Goal: Information Seeking & Learning: Check status

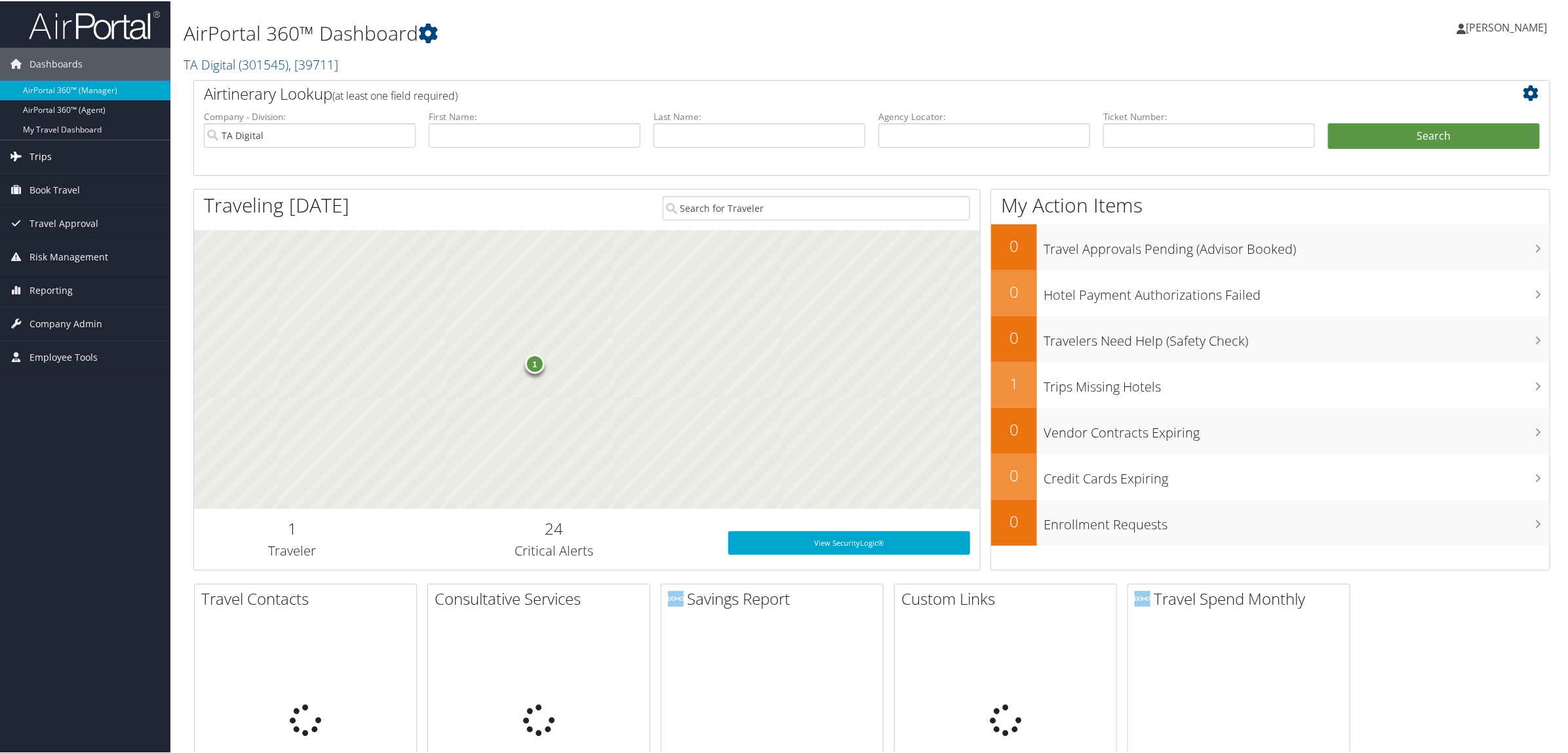
click at [80, 157] on link "Trips" at bounding box center [85, 155] width 170 height 33
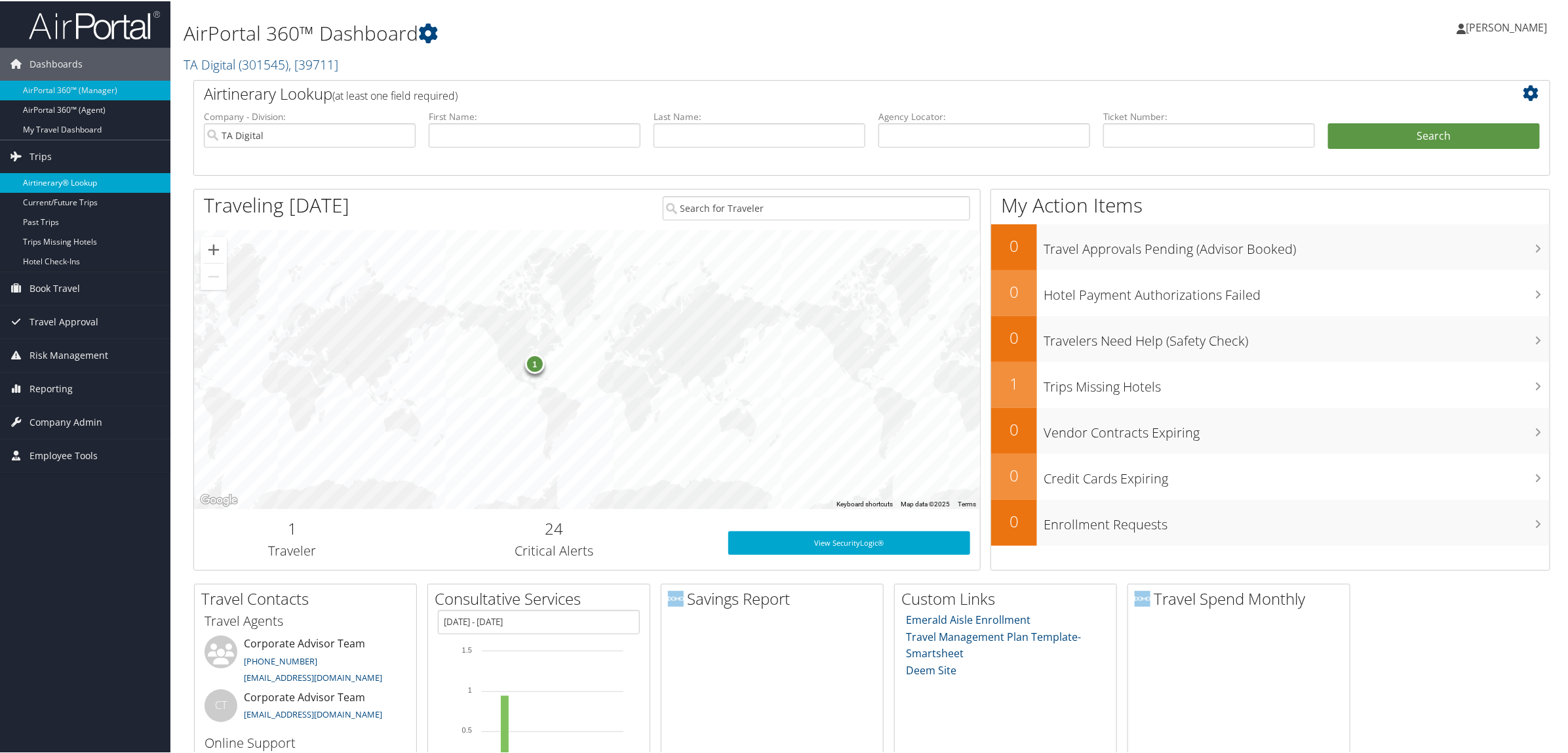
click at [73, 176] on link "Airtinerary® Lookup" at bounding box center [85, 182] width 170 height 20
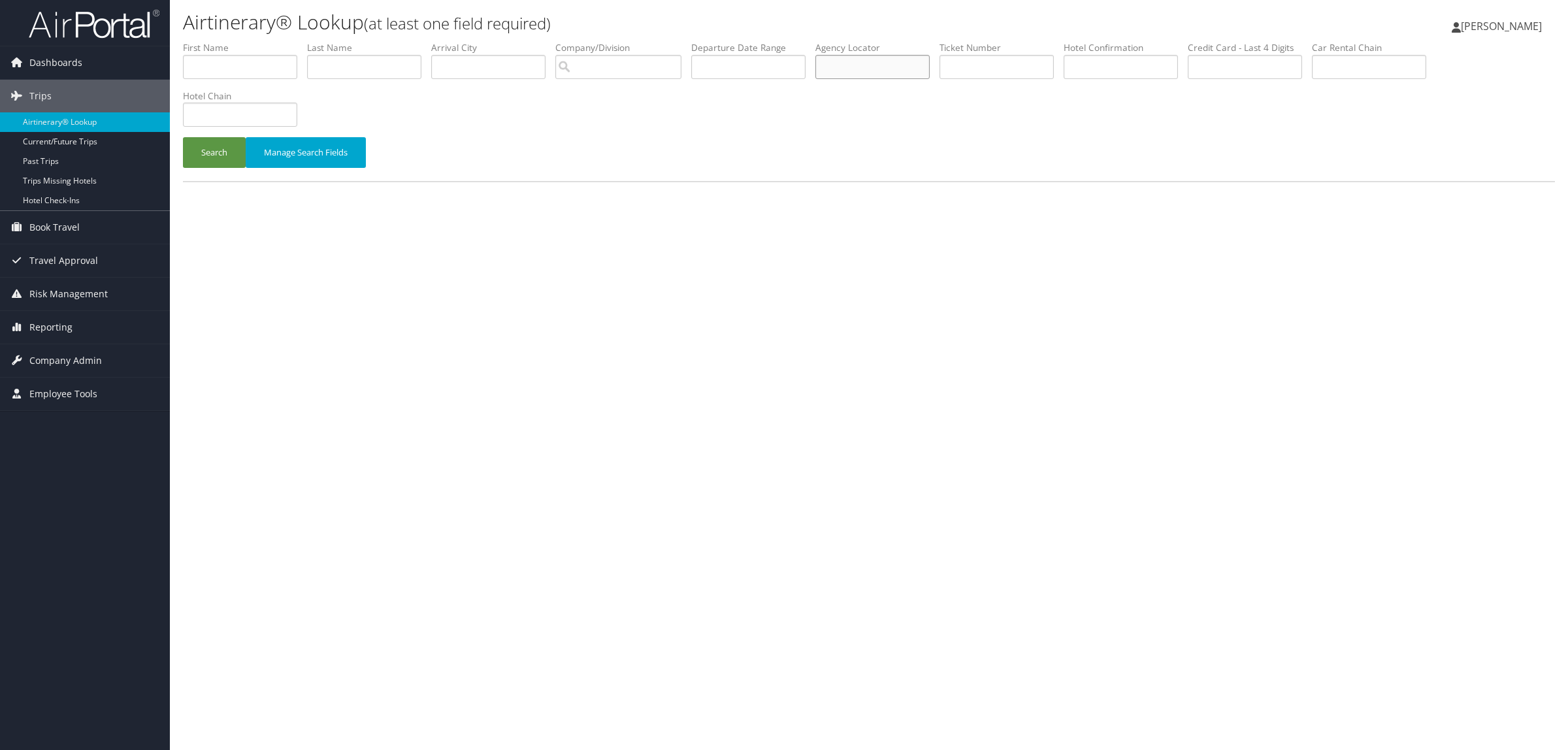
click at [921, 56] on input "text" at bounding box center [872, 67] width 115 height 24
paste input "DJC2BL"
click at [220, 158] on button "Search" at bounding box center [214, 152] width 63 height 31
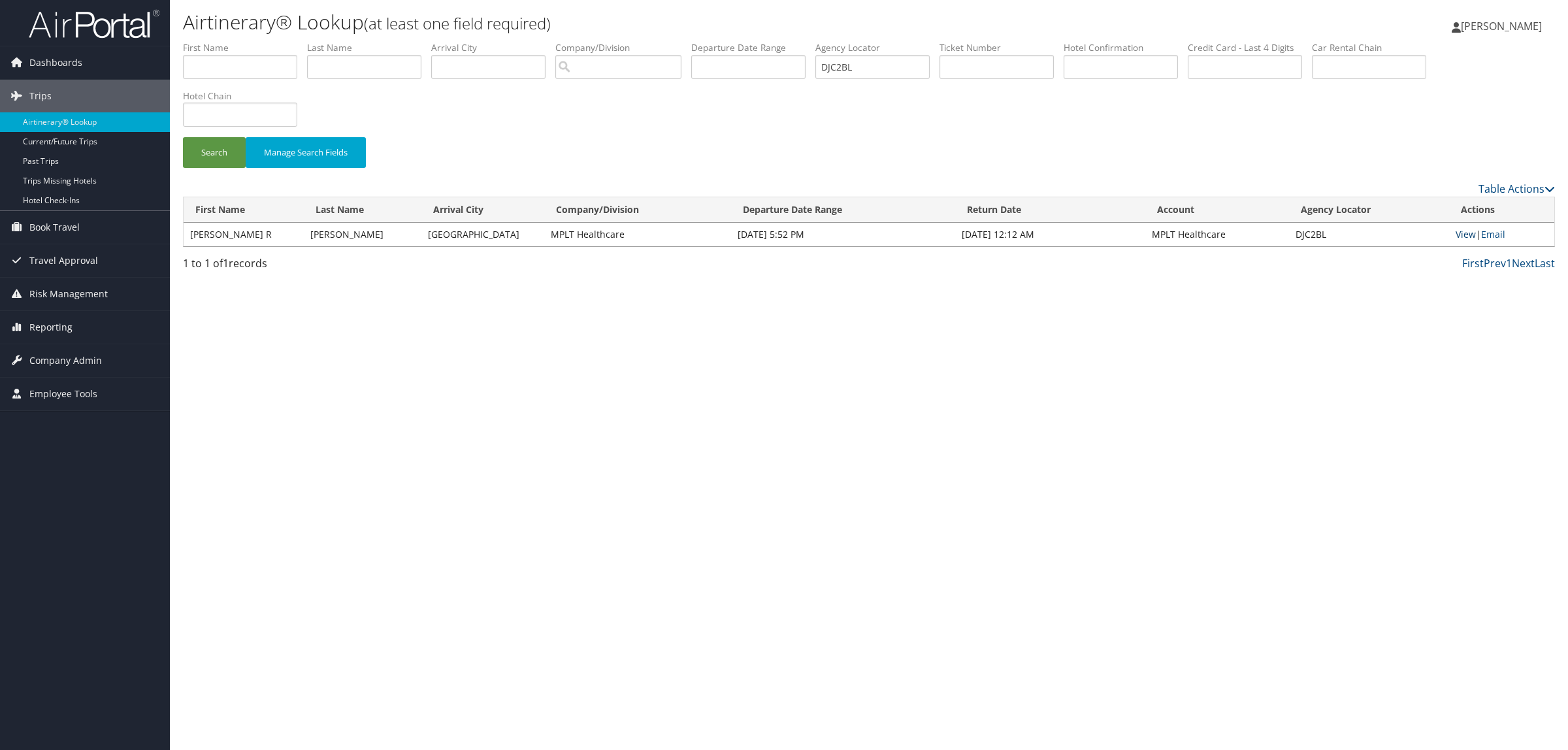
click at [1467, 229] on link "View" at bounding box center [1465, 234] width 20 height 12
drag, startPoint x: 900, startPoint y: 60, endPoint x: 673, endPoint y: 57, distance: 227.0
click at [742, 41] on ul "First Name Last Name Departure City Arrival City Company/Division Airport/City …" at bounding box center [868, 41] width 1372 height 0
paste input "KVBXF"
click at [201, 147] on button "Search" at bounding box center [214, 152] width 63 height 31
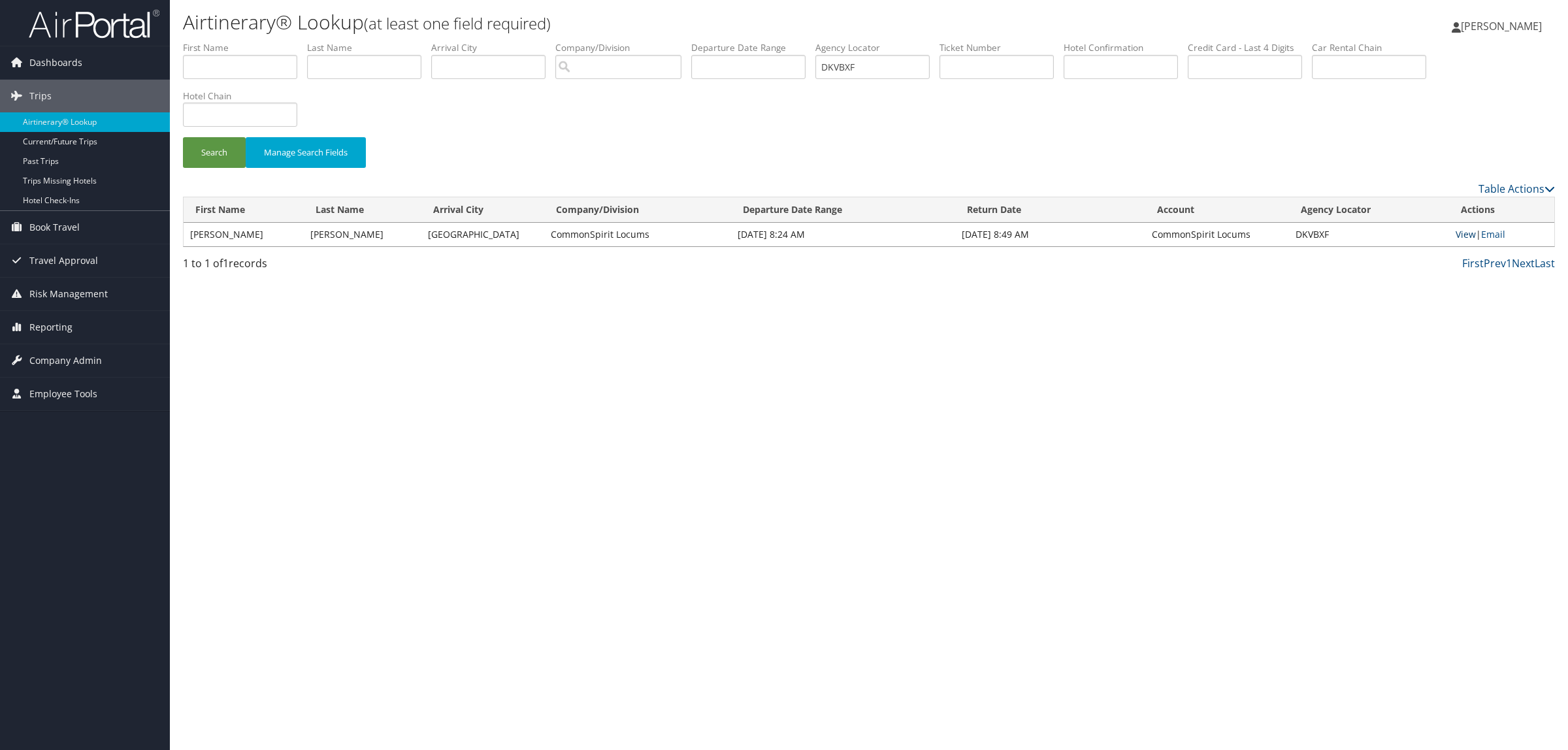
click at [1470, 235] on link "View" at bounding box center [1465, 234] width 20 height 12
drag, startPoint x: 891, startPoint y: 68, endPoint x: 730, endPoint y: 70, distance: 161.0
click at [730, 41] on ul "First Name Last Name Departure City Arrival City Company/Division Airport/City …" at bounding box center [868, 41] width 1372 height 0
paste input "G7N3W"
type input "DG7N3W"
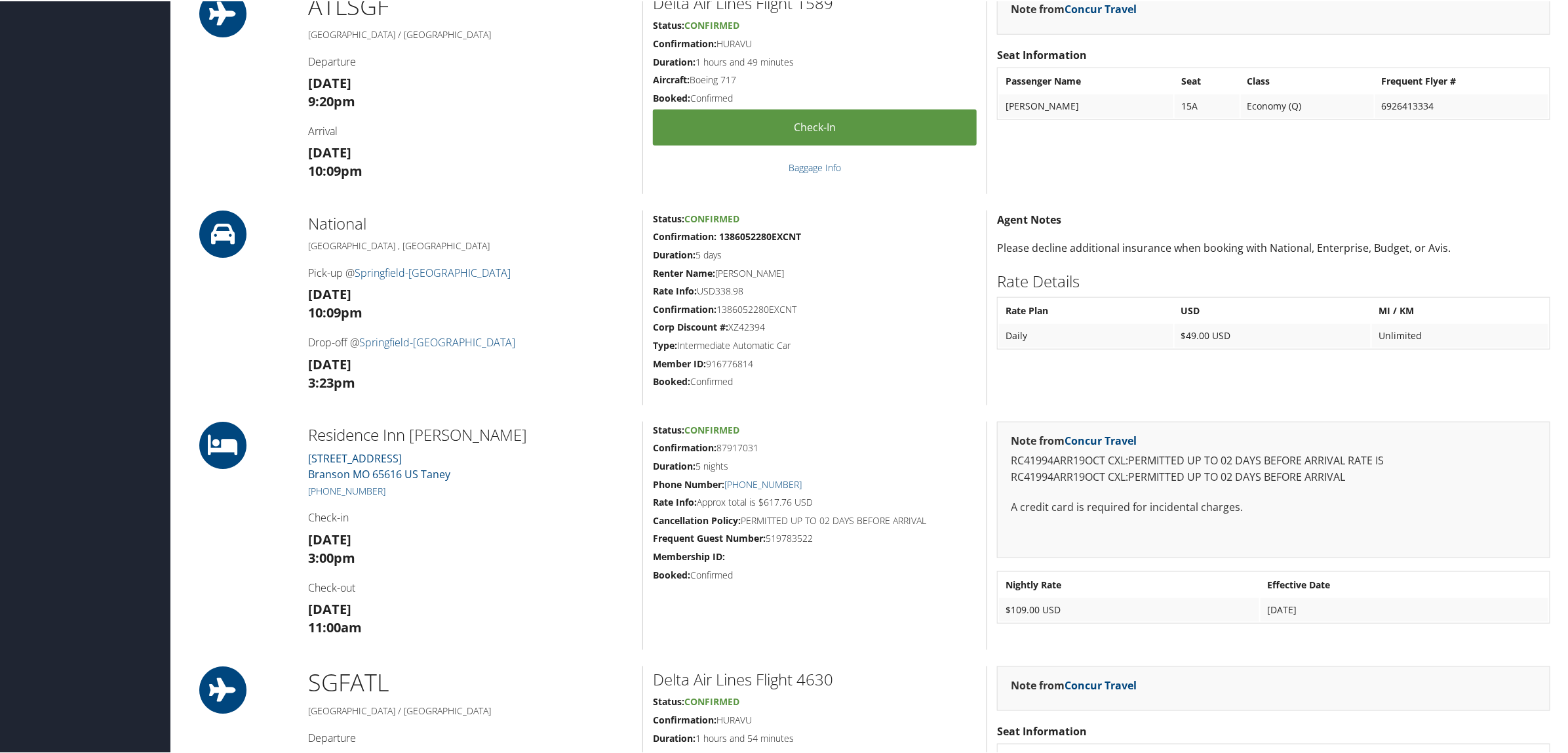
scroll to position [820, 0]
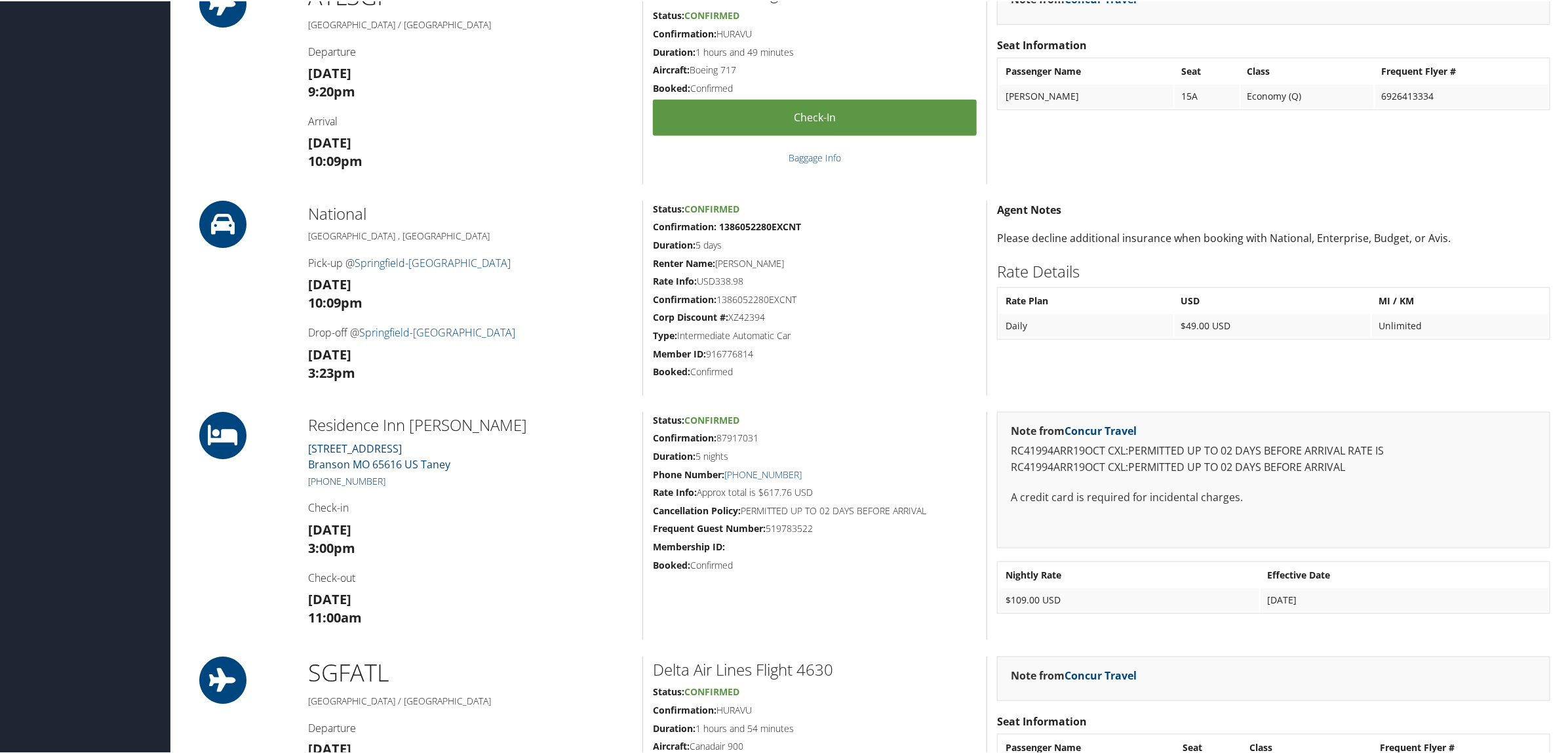
drag, startPoint x: 400, startPoint y: 477, endPoint x: 323, endPoint y: 480, distance: 77.1
click at [323, 480] on h5 "[PHONE_NUMBER]" at bounding box center [470, 480] width 325 height 13
copy link "417) 336-4077"
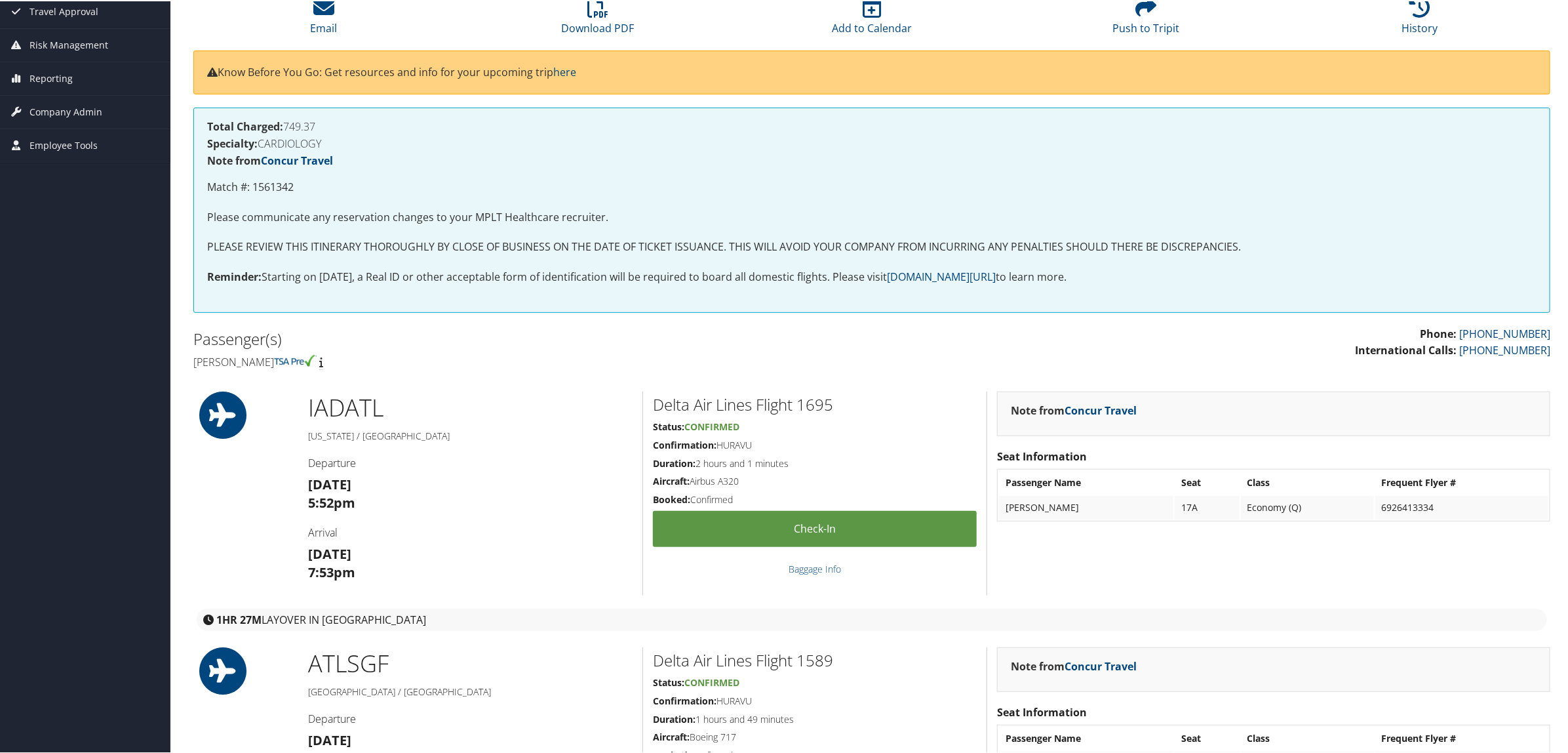
scroll to position [0, 0]
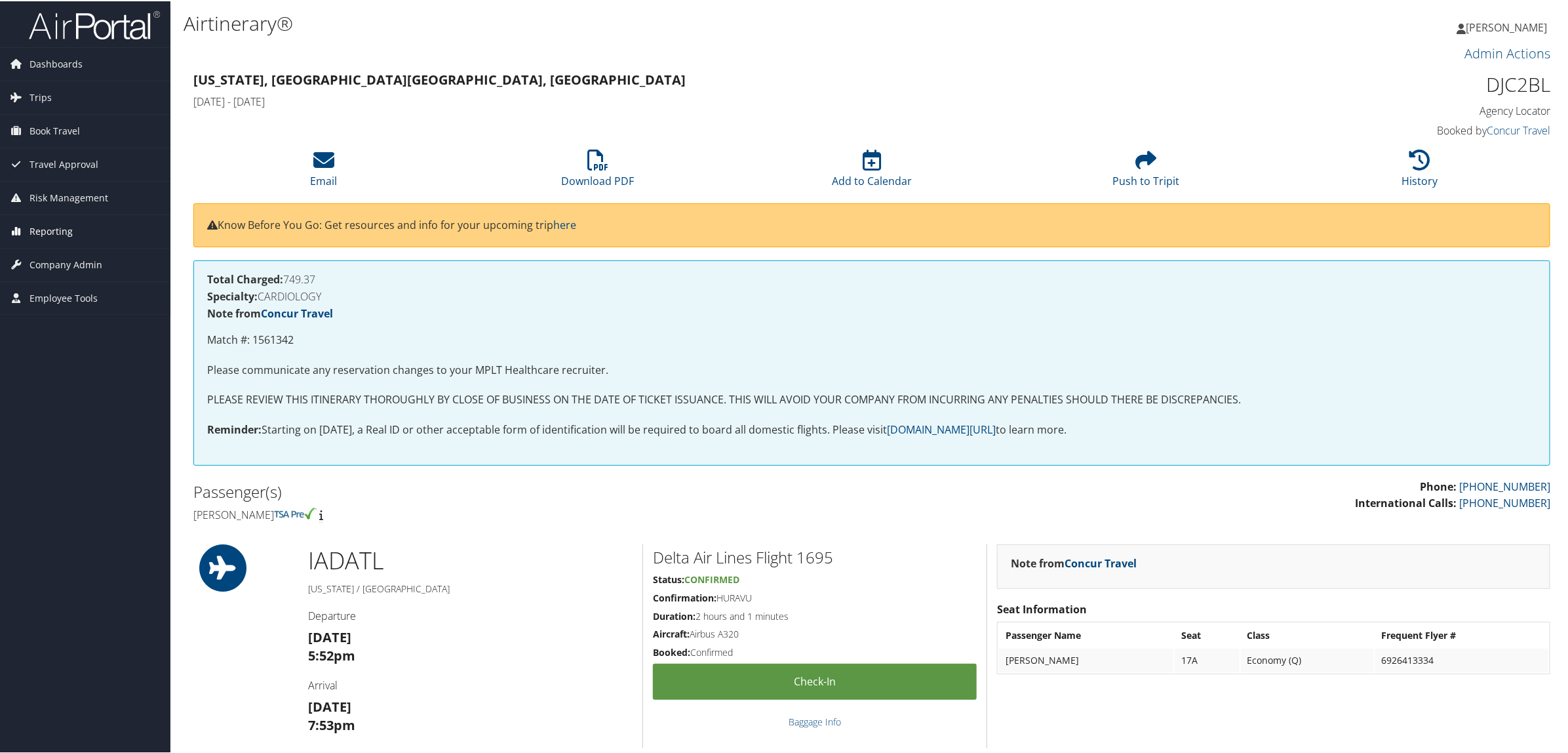
click at [86, 231] on link "Reporting" at bounding box center [85, 230] width 170 height 33
click at [94, 312] on link "Virtual Pay Lookup" at bounding box center [85, 315] width 170 height 20
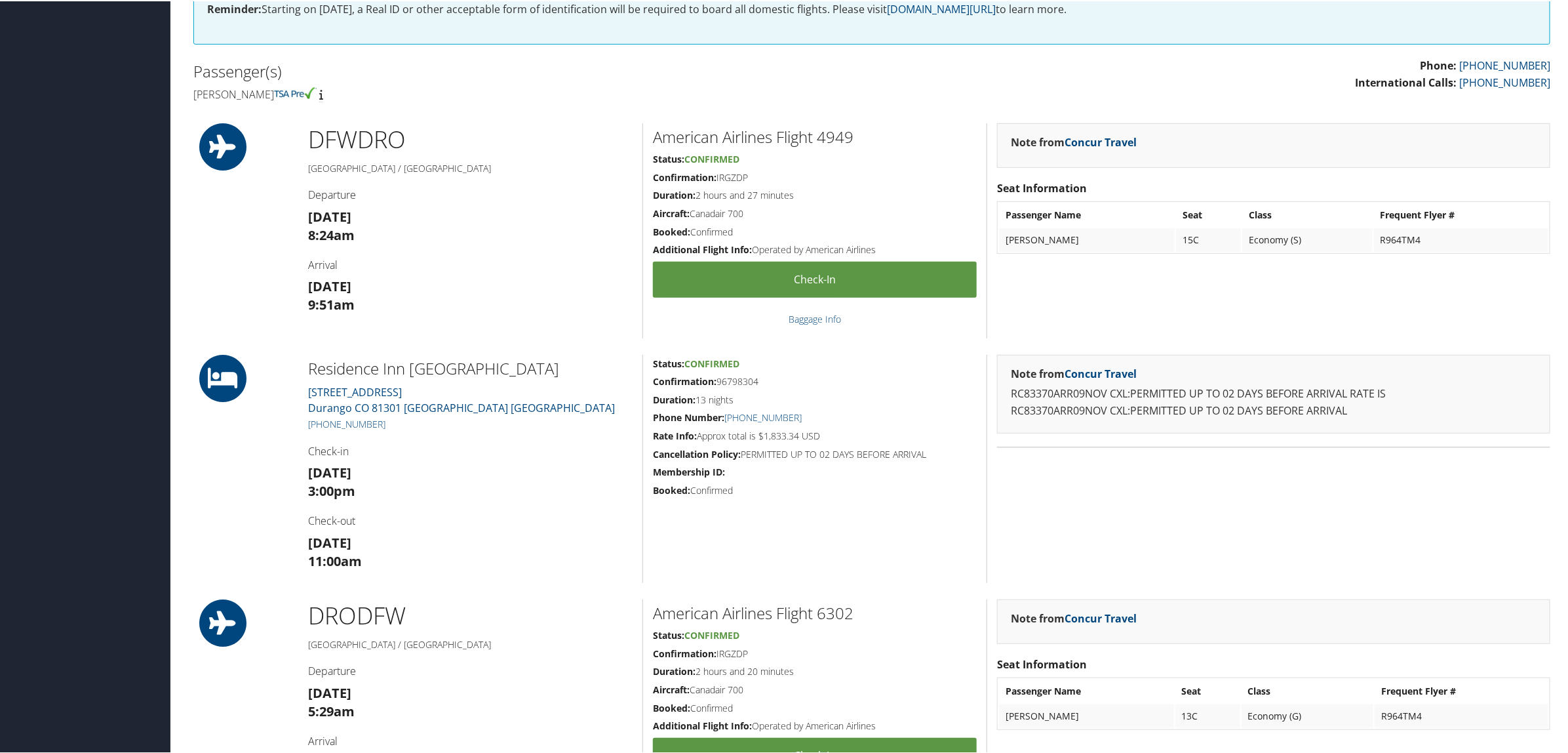
scroll to position [327, 0]
drag, startPoint x: 384, startPoint y: 421, endPoint x: 322, endPoint y: 418, distance: 62.1
click at [322, 418] on h5 "+1 (970) 259-6200" at bounding box center [470, 421] width 325 height 13
copy link "970) 259-6200"
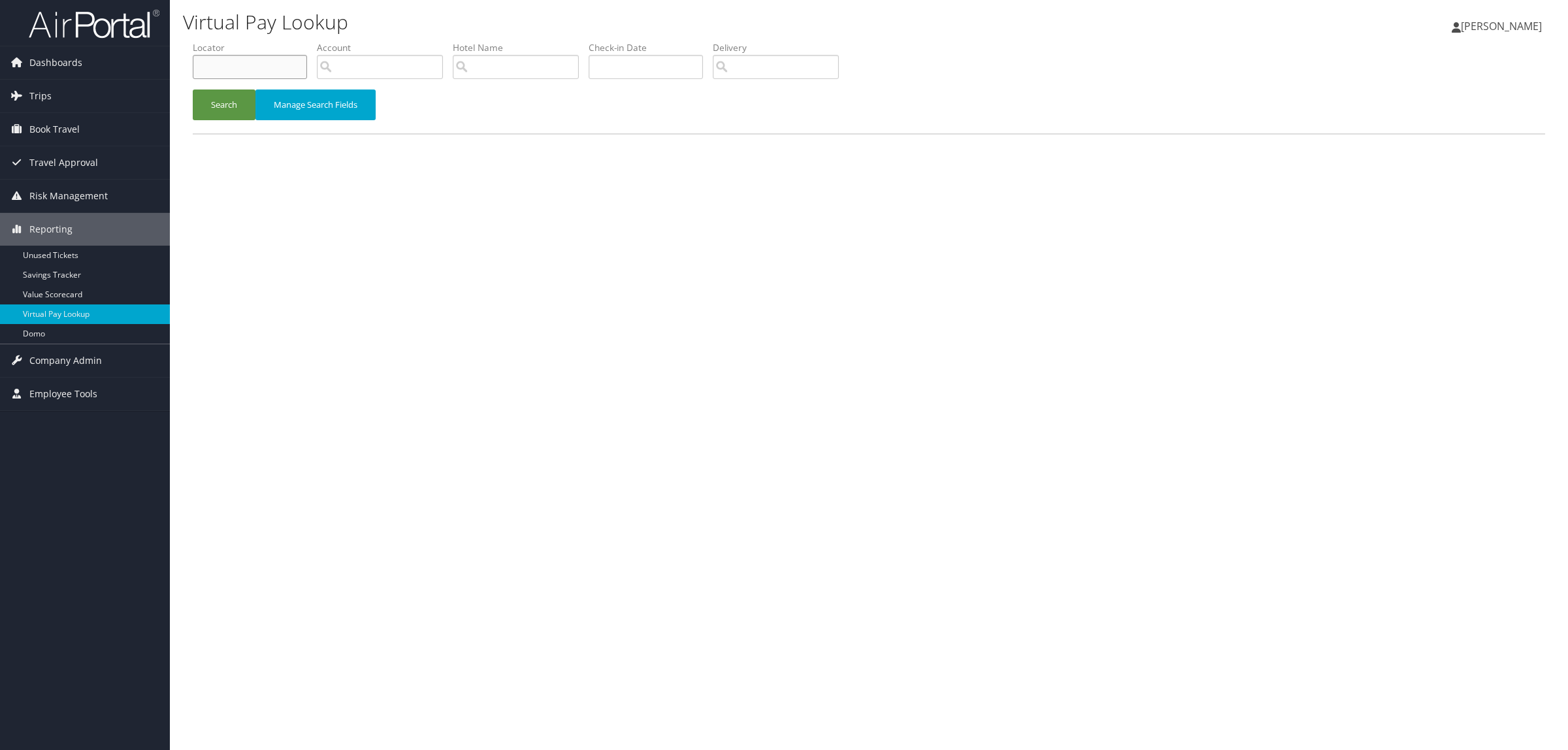
click at [266, 60] on input "text" at bounding box center [250, 67] width 115 height 24
paste input "CZ8PP1"
click at [233, 100] on button "Search" at bounding box center [224, 105] width 63 height 31
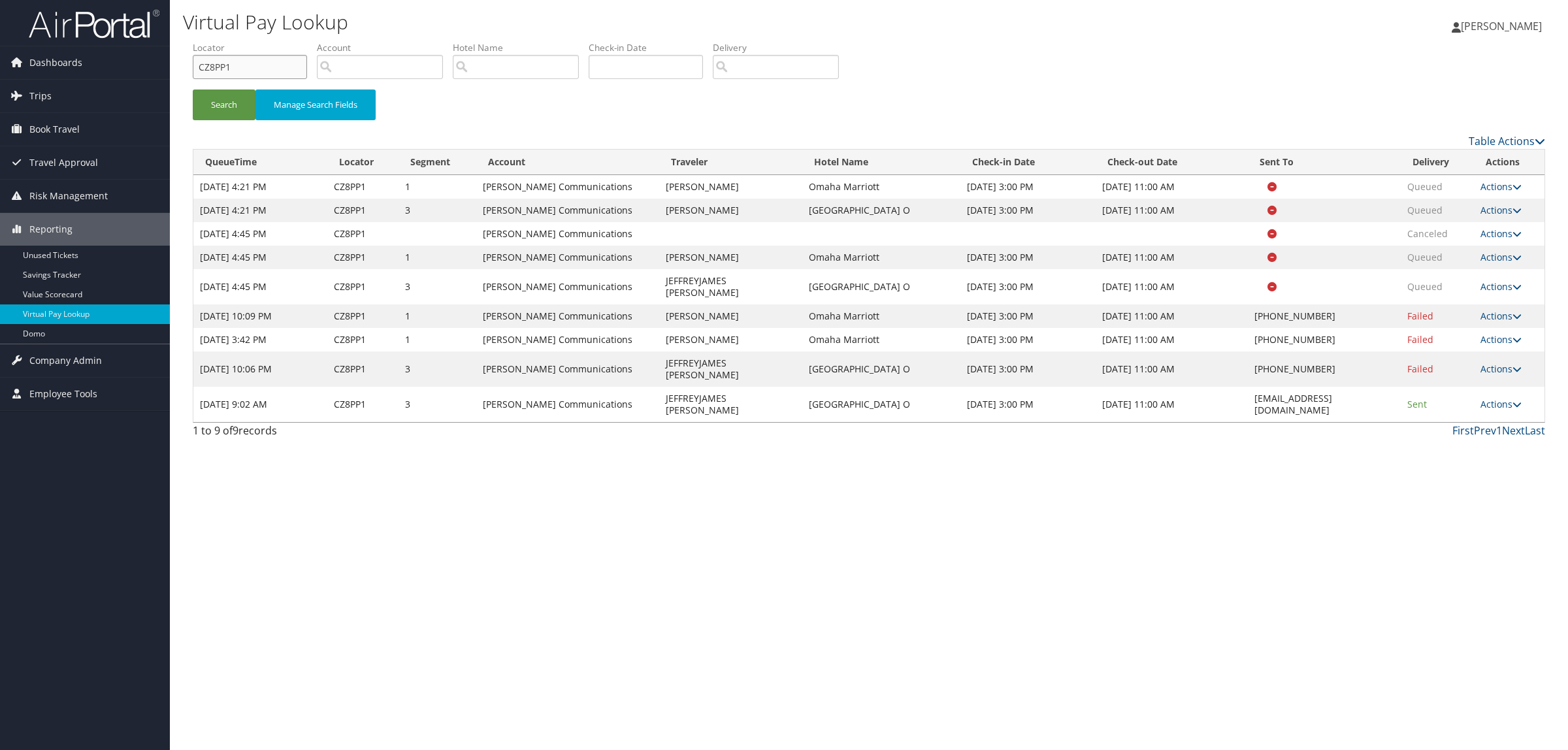
drag, startPoint x: 239, startPoint y: 68, endPoint x: 206, endPoint y: 76, distance: 34.0
click at [144, 68] on div "Dashboards AirPortal 360™ (Manager) AirPortal 360™ (Agent) My Travel Dashboard …" at bounding box center [784, 375] width 1568 height 750
paste input "DKW2NW"
type input "DKW2NW"
drag, startPoint x: 1252, startPoint y: 378, endPoint x: 1347, endPoint y: 378, distance: 95.0
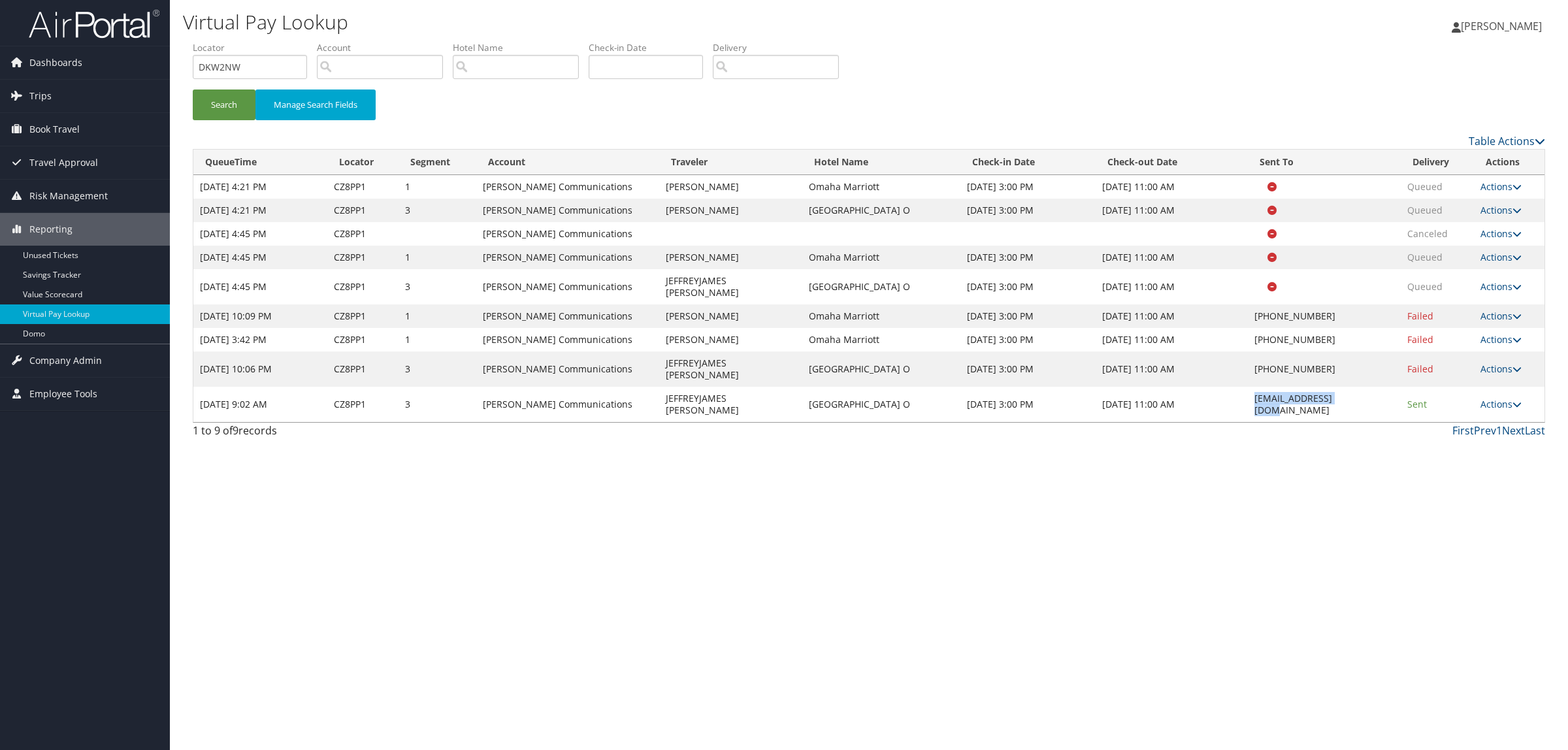
click at [1347, 387] on td "omaav_dk@hilton.com" at bounding box center [1324, 404] width 153 height 36
copy td "omaav_dk@hilton.com"
click at [206, 102] on button "Search" at bounding box center [224, 105] width 63 height 31
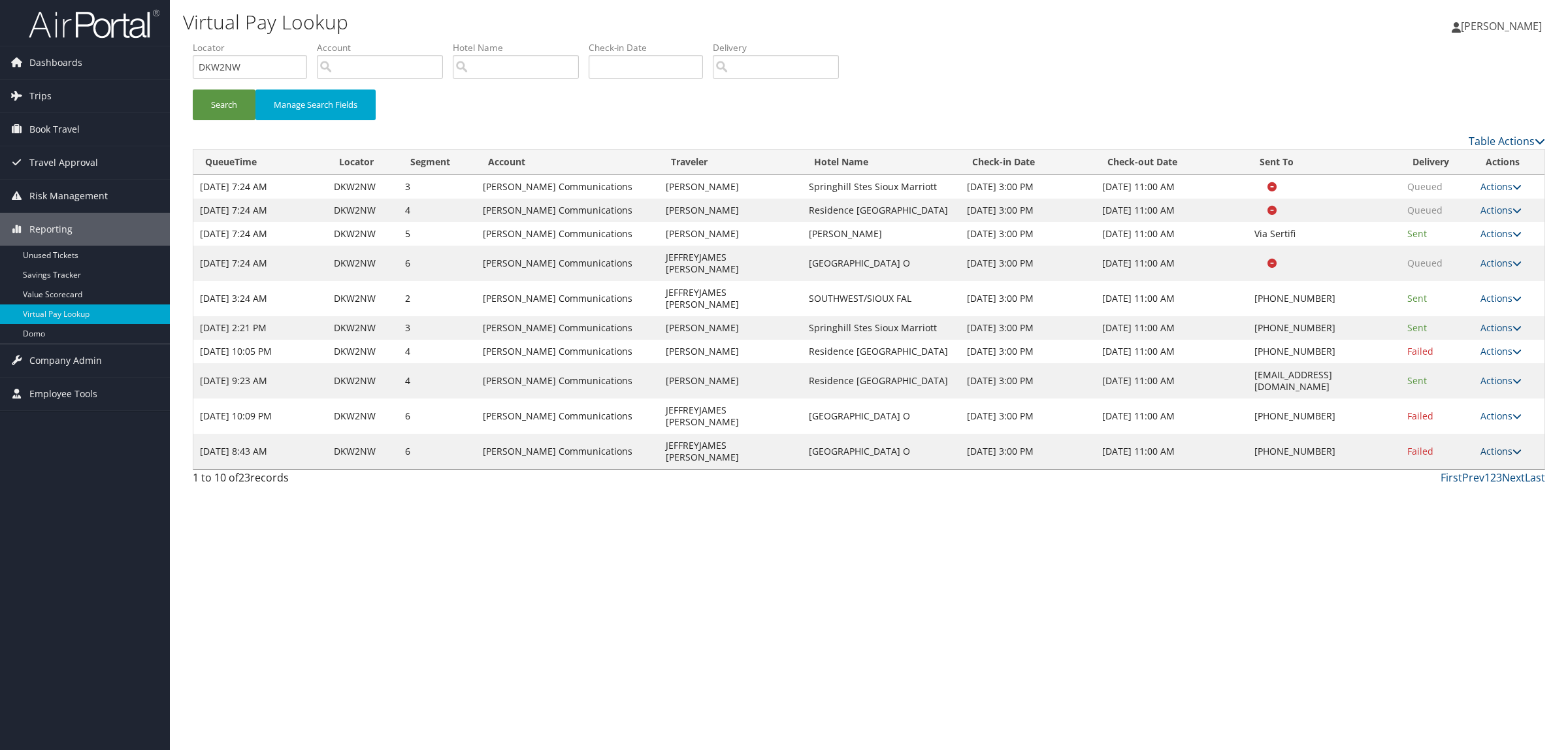
click at [1507, 444] on link "Actions" at bounding box center [1500, 451] width 41 height 12
click at [1486, 425] on link "Resend" at bounding box center [1466, 417] width 112 height 22
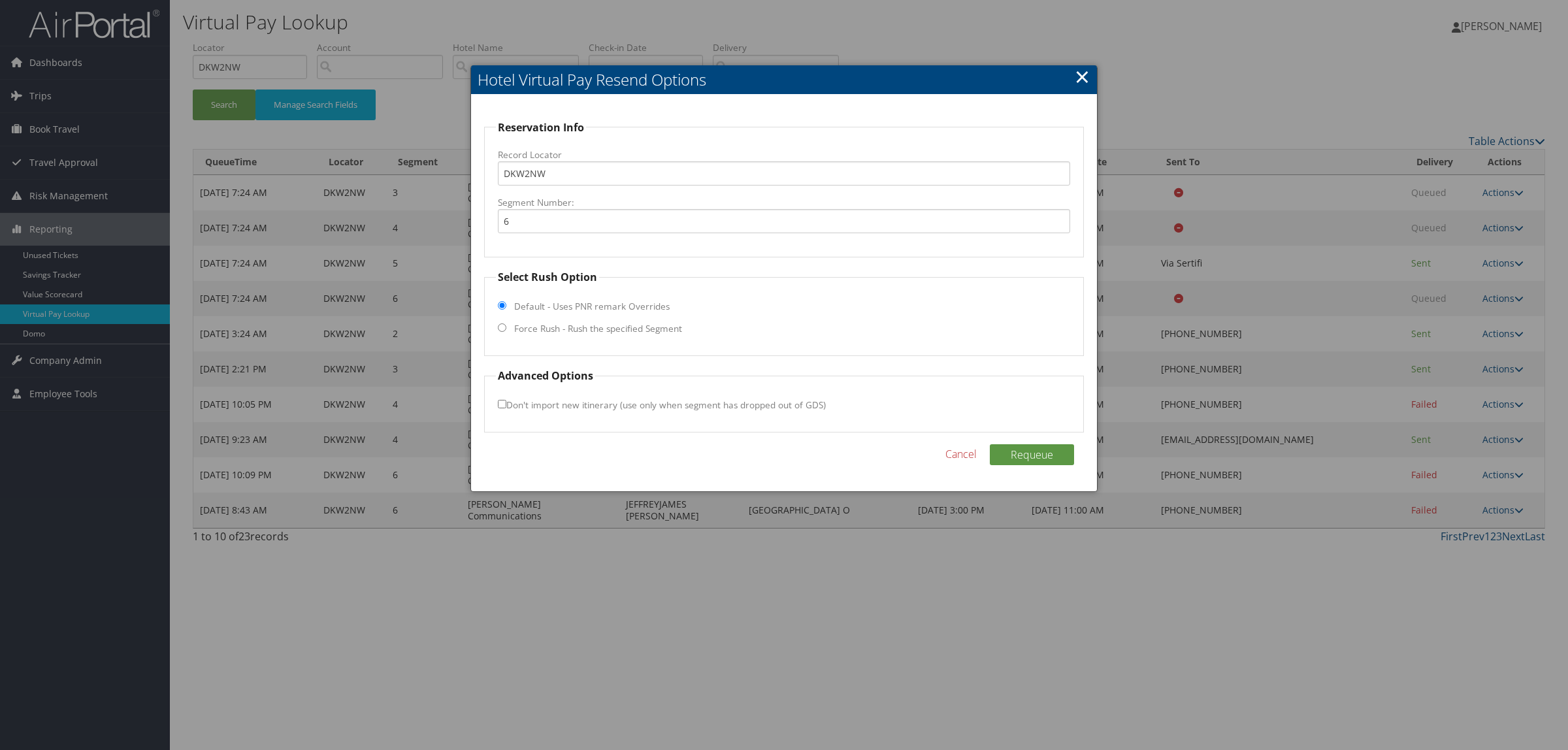
click at [556, 333] on label "Force Rush - Rush the specified Segment" at bounding box center [597, 328] width 168 height 13
click at [506, 331] on input "Force Rush - Rush the specified Segment" at bounding box center [502, 328] width 9 height 9
radio input "true"
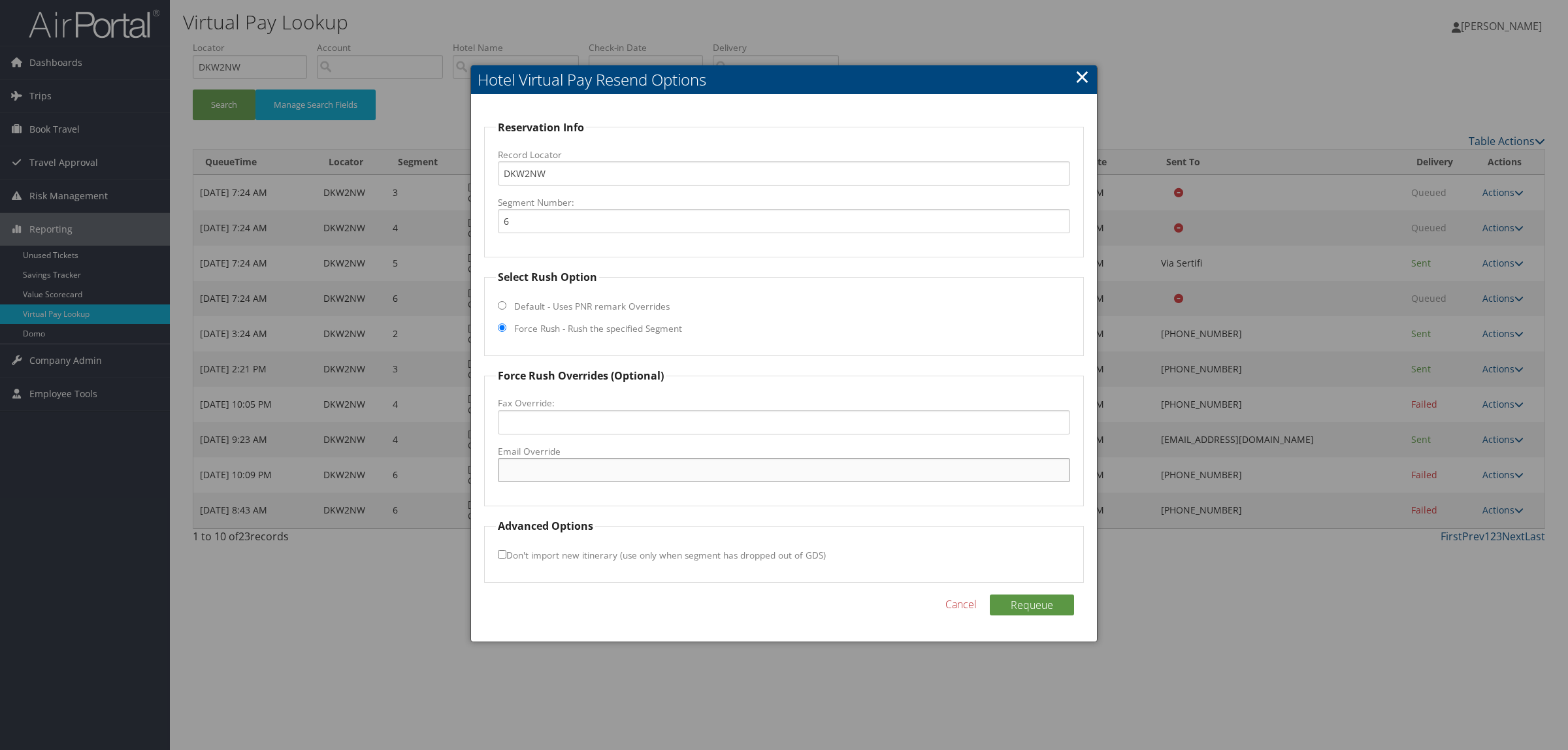
paste input "omaav_dk@hilton.com"
type input "omaav_dk@hilton.com"
click at [1043, 606] on button "Requeue" at bounding box center [1031, 605] width 84 height 21
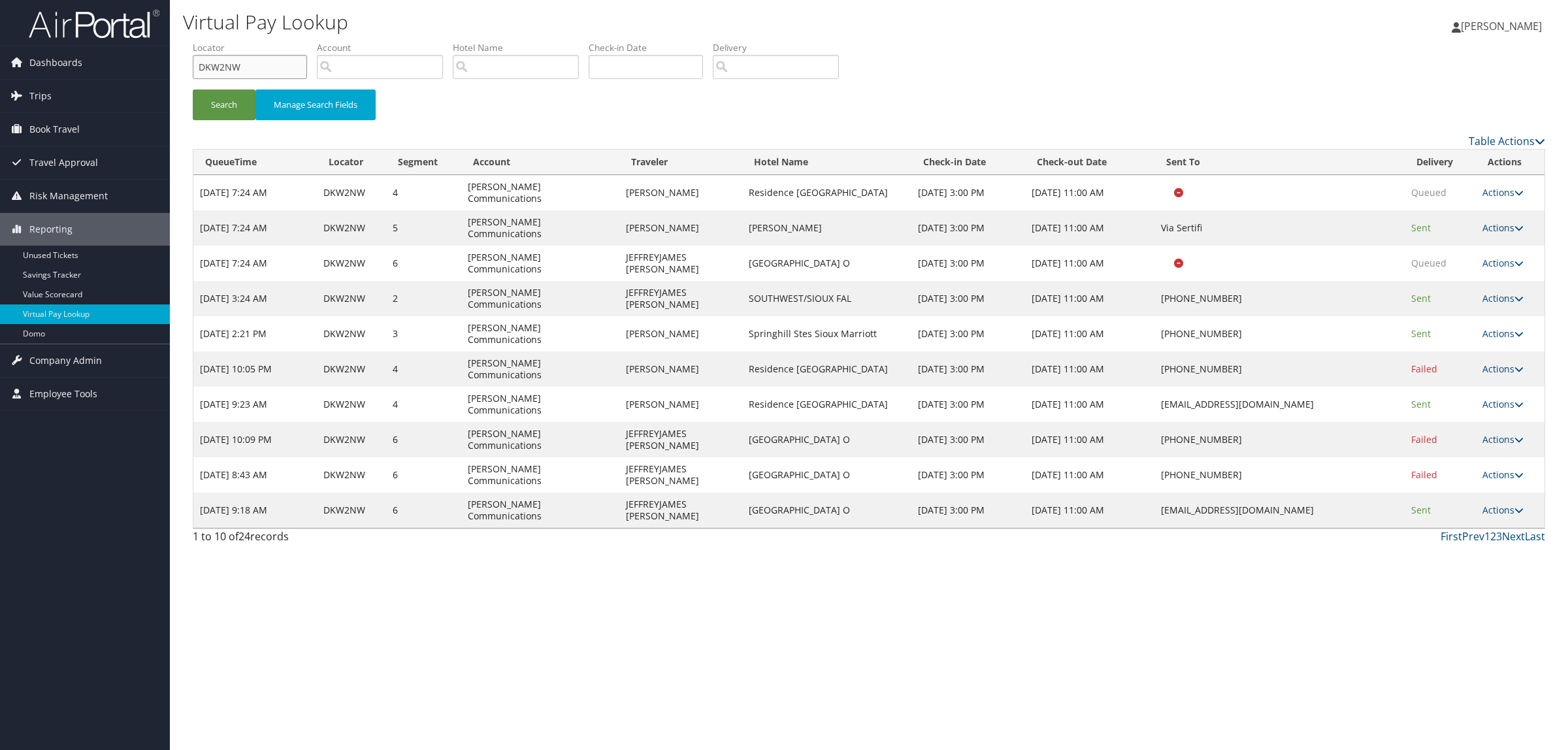
drag, startPoint x: 252, startPoint y: 76, endPoint x: 197, endPoint y: 74, distance: 55.0
click at [197, 74] on input "DKW2NW" at bounding box center [250, 67] width 115 height 24
paste input "4TV09"
click at [236, 108] on button "Search" at bounding box center [224, 105] width 63 height 31
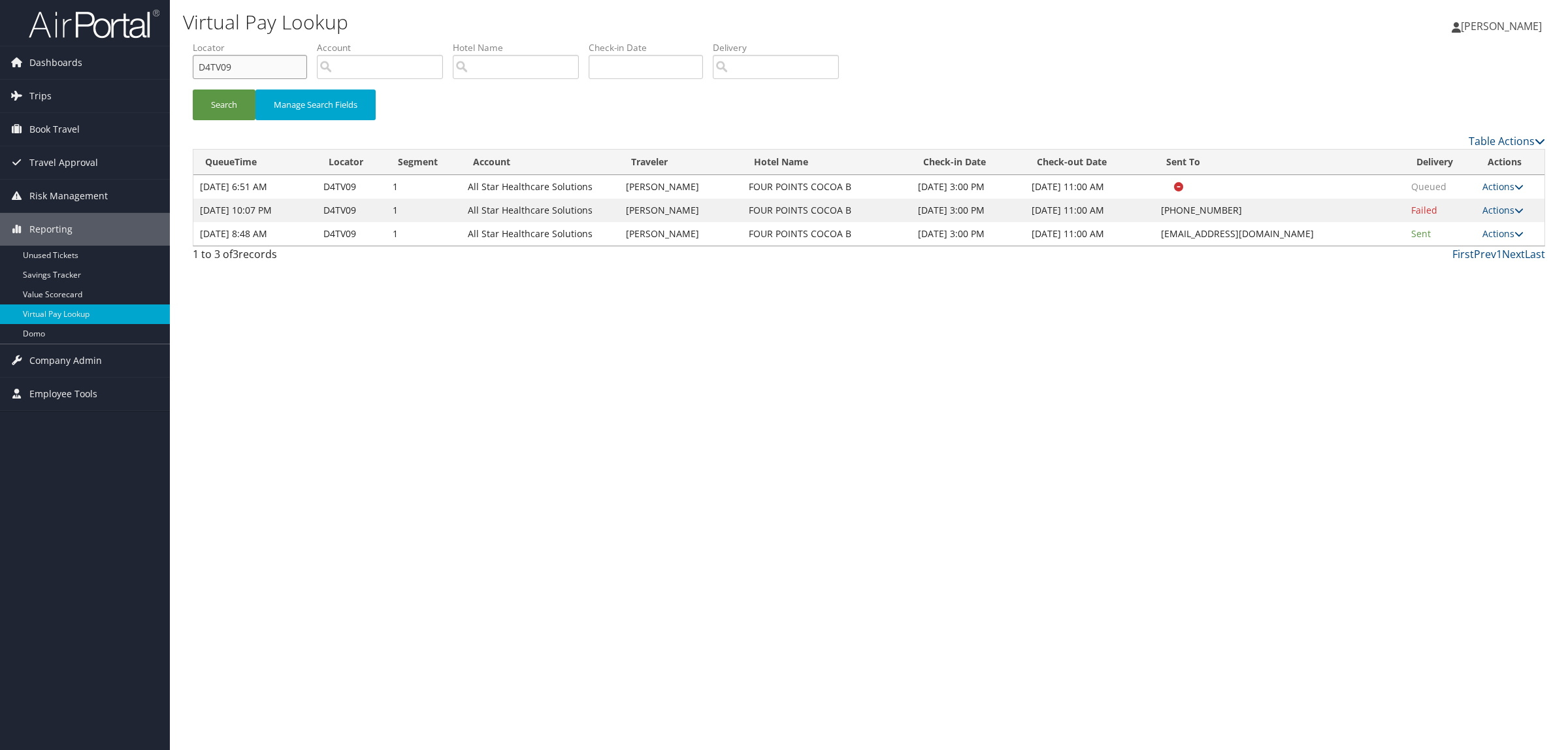
drag, startPoint x: 240, startPoint y: 72, endPoint x: 174, endPoint y: 69, distance: 66.1
click at [174, 69] on div "Virtual Pay Lookup Hope Ewing Hope Ewing My Settings Travel Agency Contacts Log…" at bounding box center [868, 375] width 1397 height 750
paste input "J141J"
type input "DJ141J"
drag, startPoint x: 1158, startPoint y: 230, endPoint x: 1314, endPoint y: 233, distance: 156.0
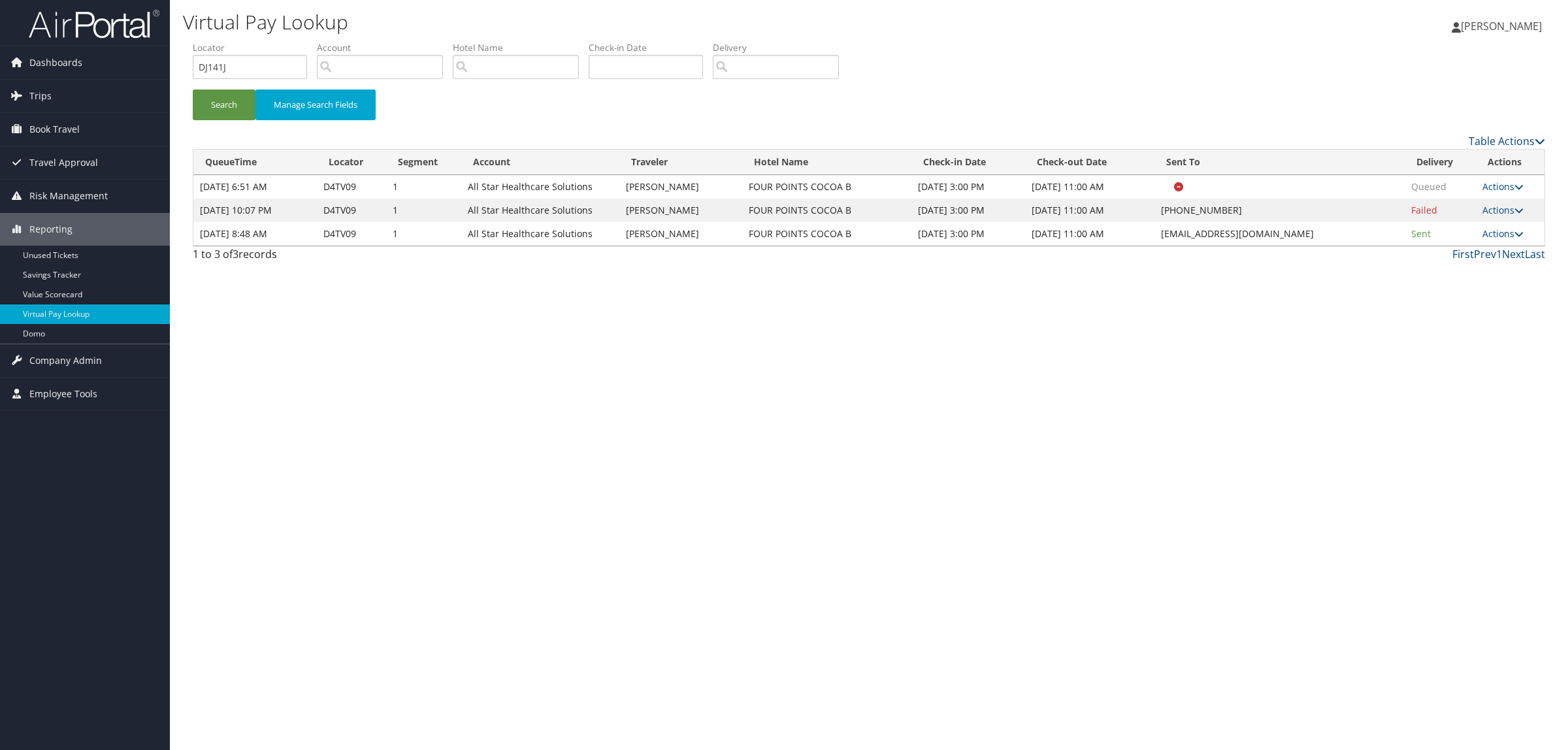
click at [1333, 233] on td "frontdesk@fourpointscocobeach.com" at bounding box center [1278, 234] width 250 height 23
copy td "frontdesk@fourpointscocobeach.com"
click at [213, 122] on div "Search Manage Search Fields" at bounding box center [868, 111] width 1372 height 44
click at [219, 97] on button "Search" at bounding box center [224, 105] width 63 height 31
click at [1499, 233] on link "Actions" at bounding box center [1502, 234] width 41 height 12
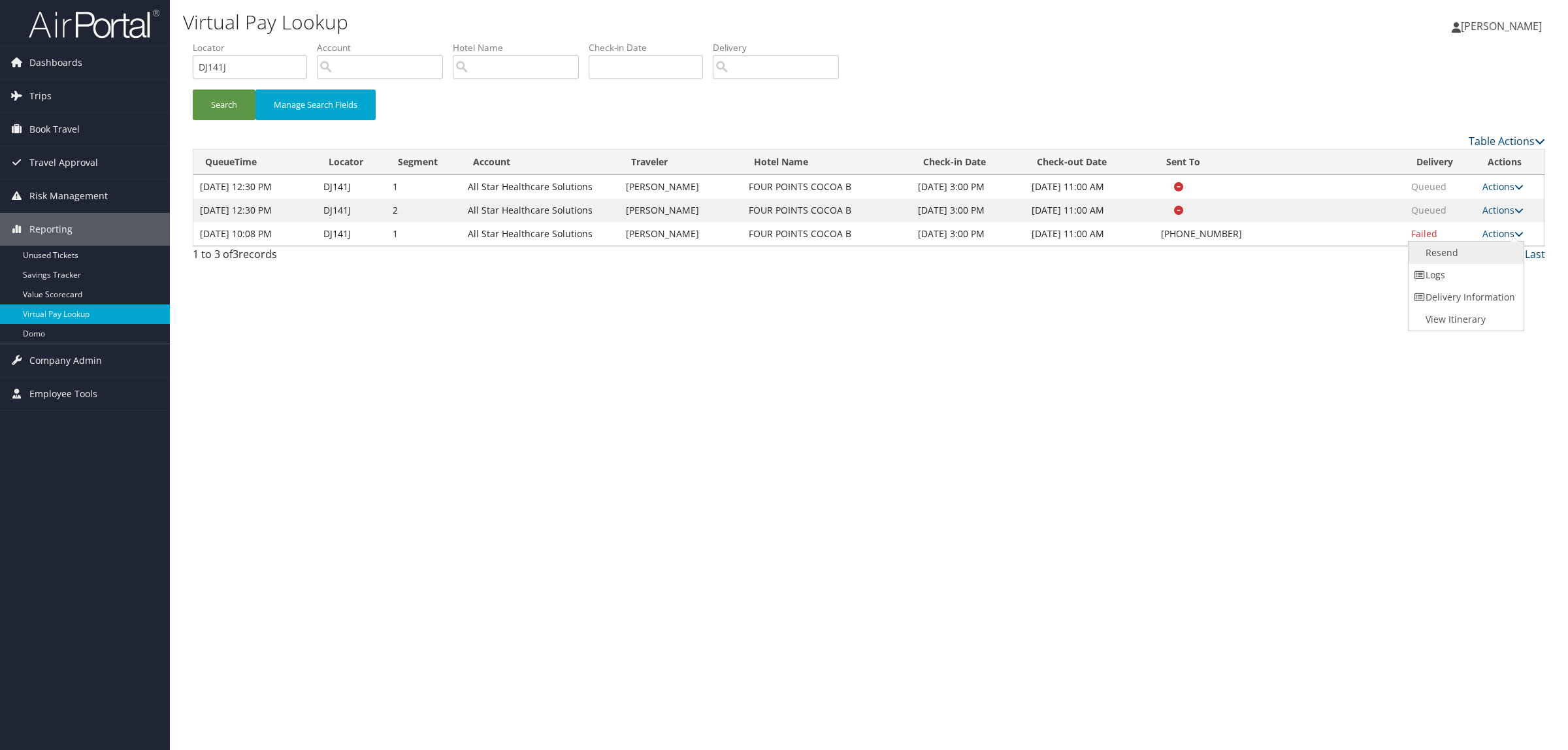
click at [1478, 250] on link "Resend" at bounding box center [1464, 252] width 112 height 22
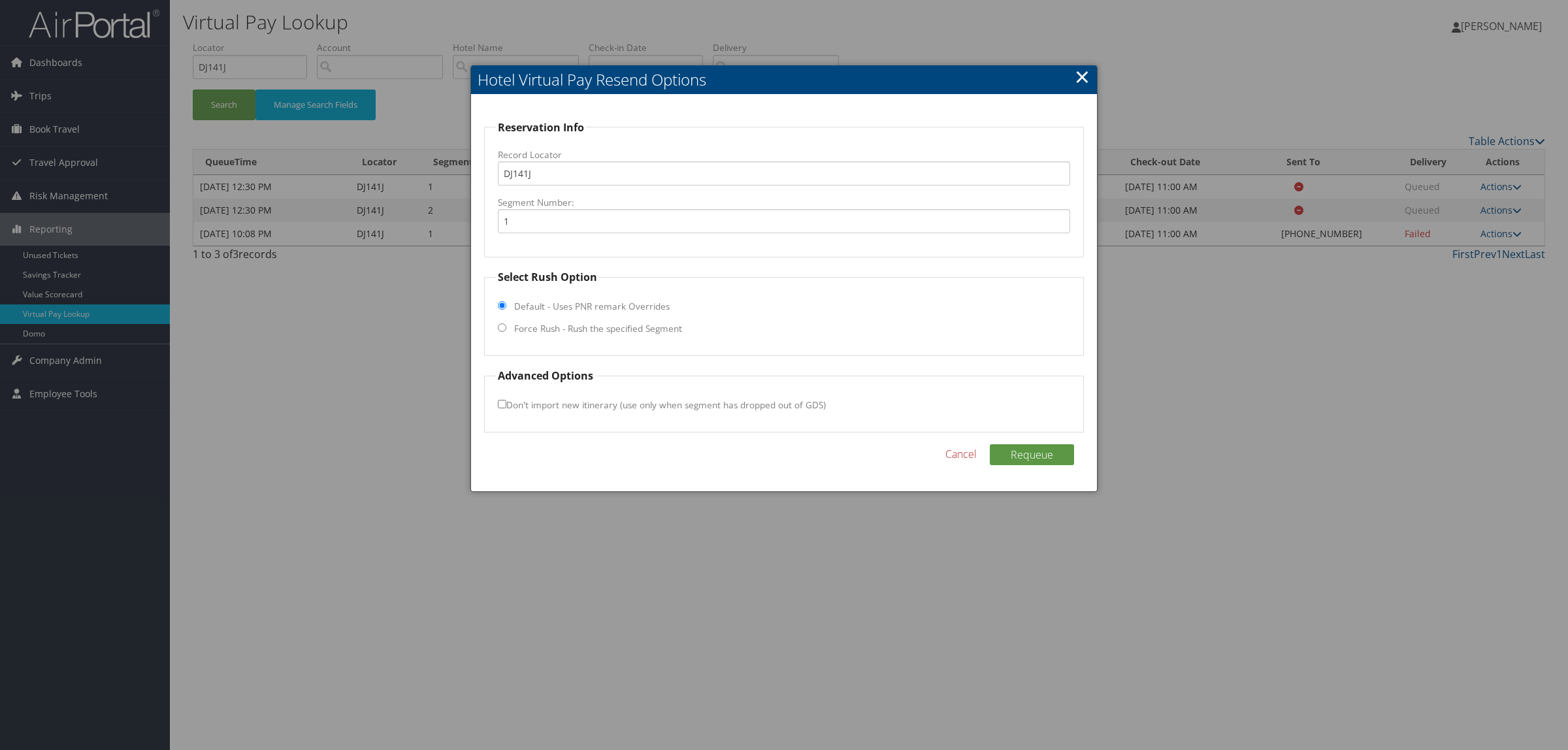
click at [612, 325] on label "Force Rush - Rush the specified Segment" at bounding box center [597, 328] width 168 height 13
click at [506, 325] on input "Force Rush - Rush the specified Segment" at bounding box center [502, 328] width 9 height 9
radio input "true"
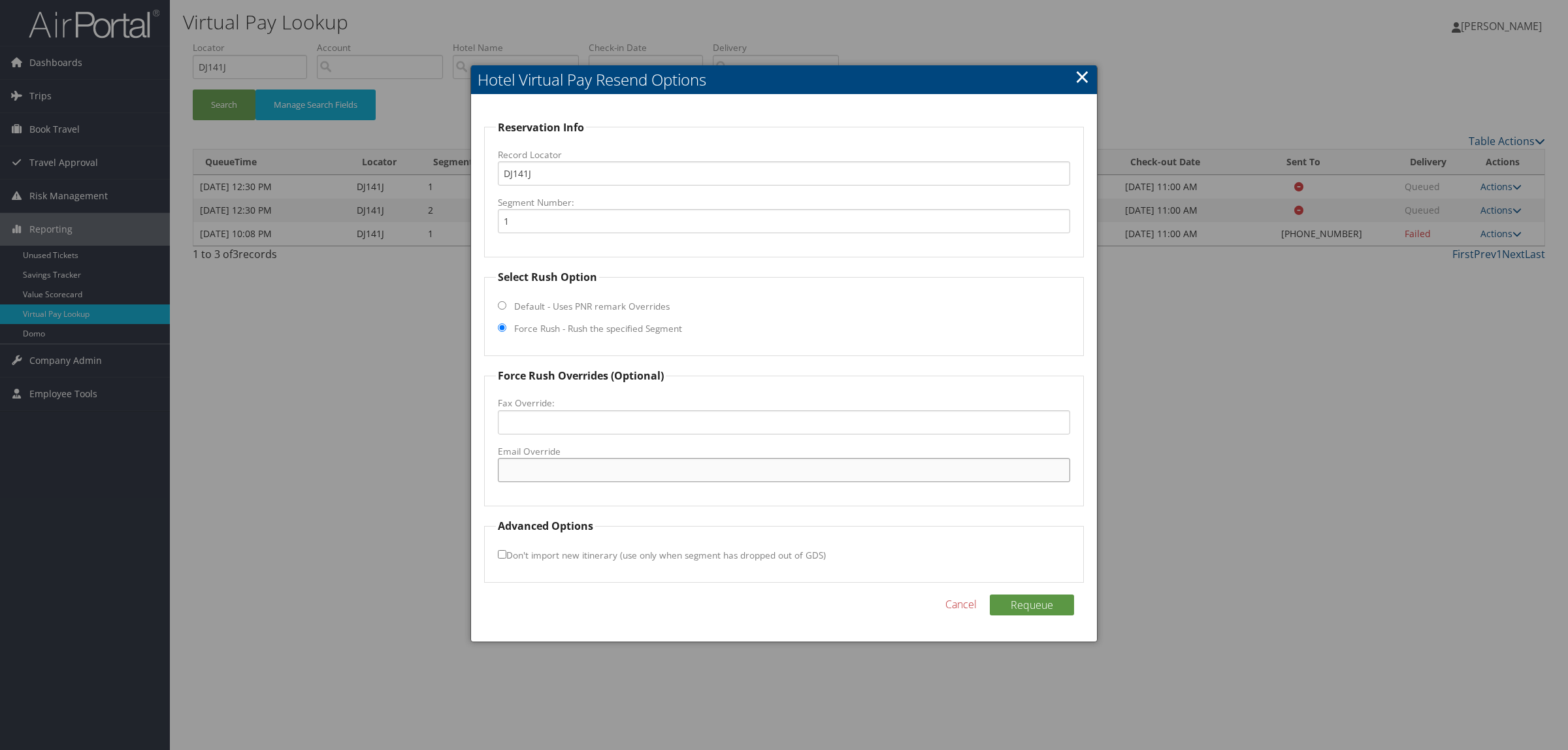
paste input "frontdesk@fourpointscocobeach.com"
type input "frontdesk@fourpointscocobeach.com"
click at [1036, 608] on button "Requeue" at bounding box center [1031, 605] width 84 height 21
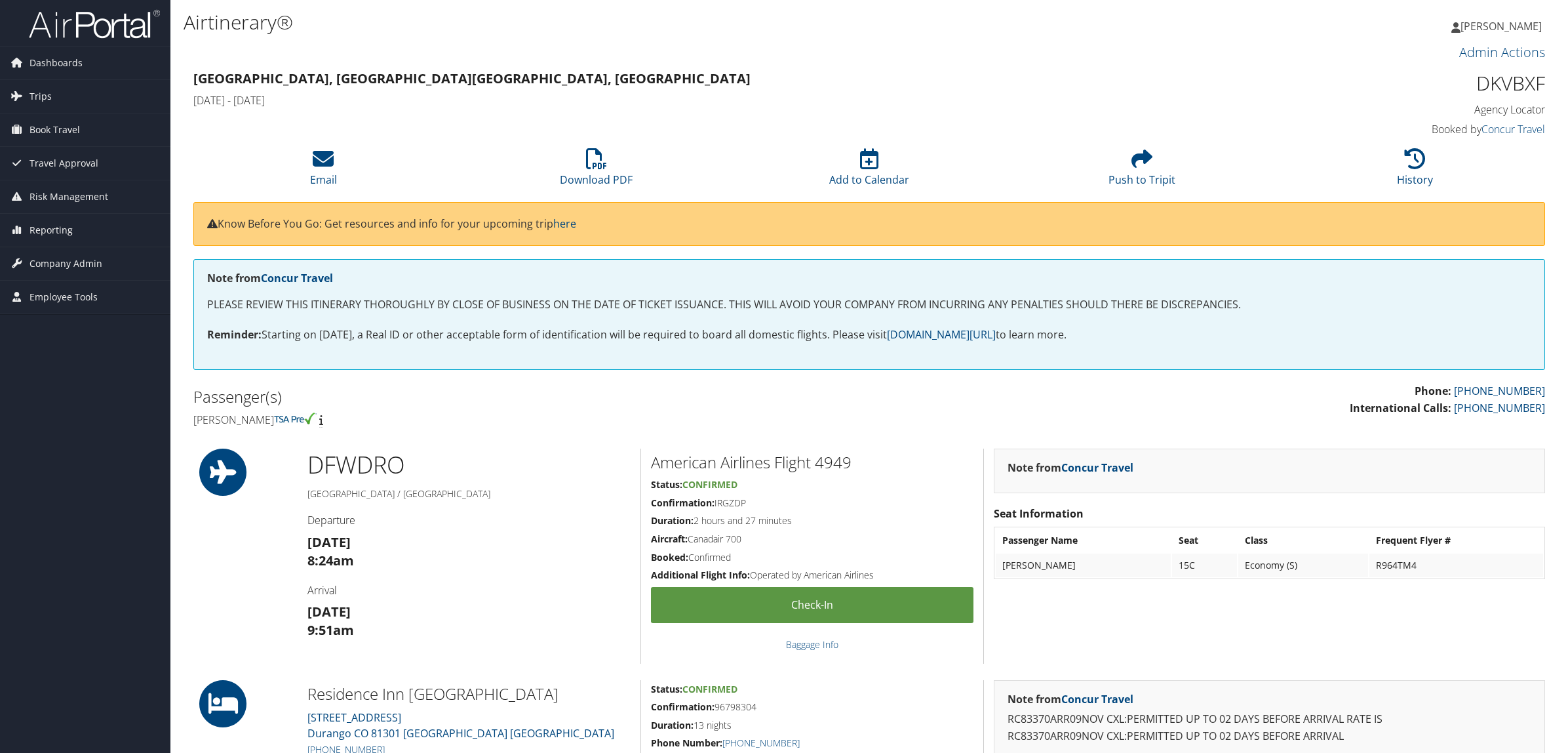
scroll to position [327, 0]
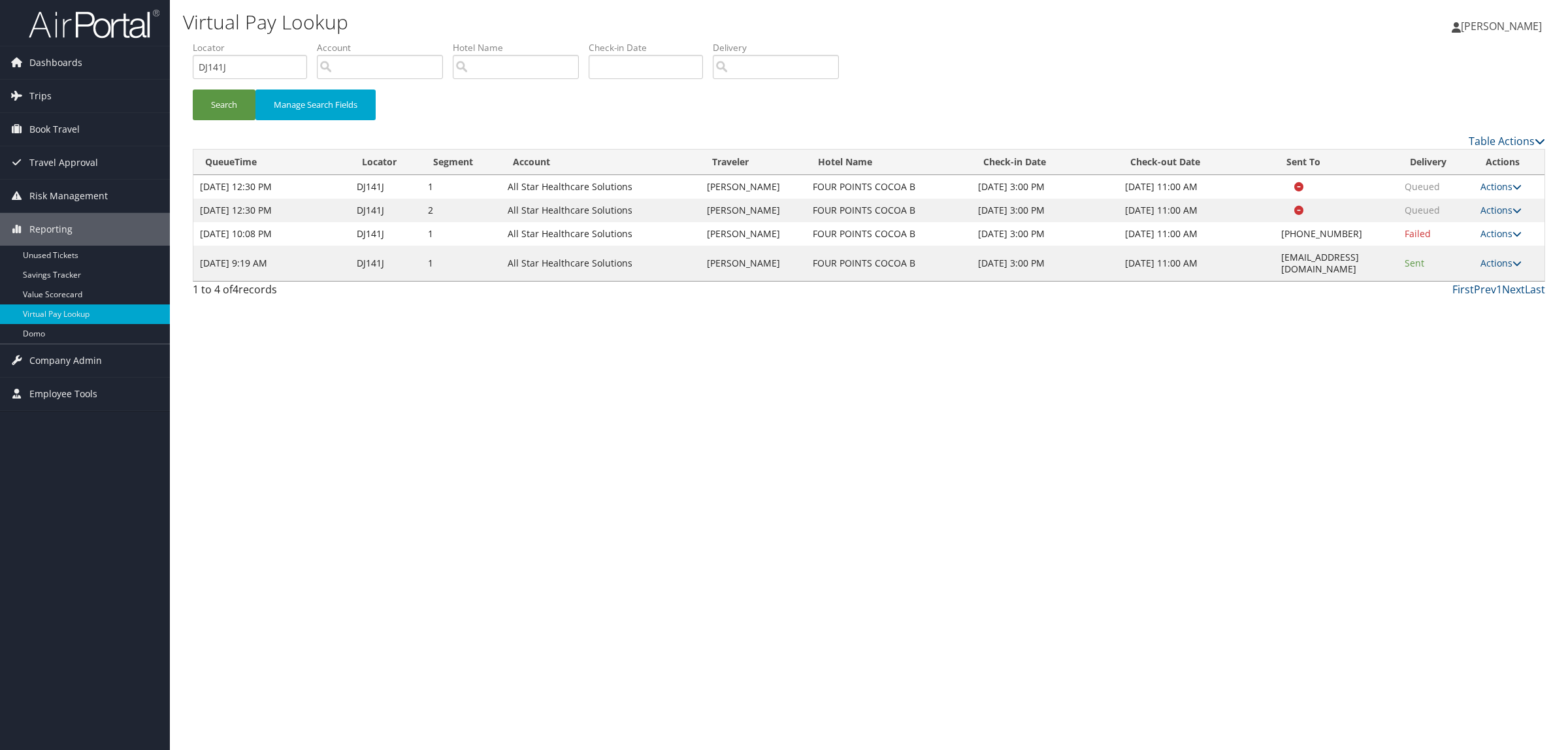
click at [804, 690] on div "Virtual Pay Lookup [PERSON_NAME] [PERSON_NAME] My Settings Travel Agency Contac…" at bounding box center [868, 375] width 1397 height 750
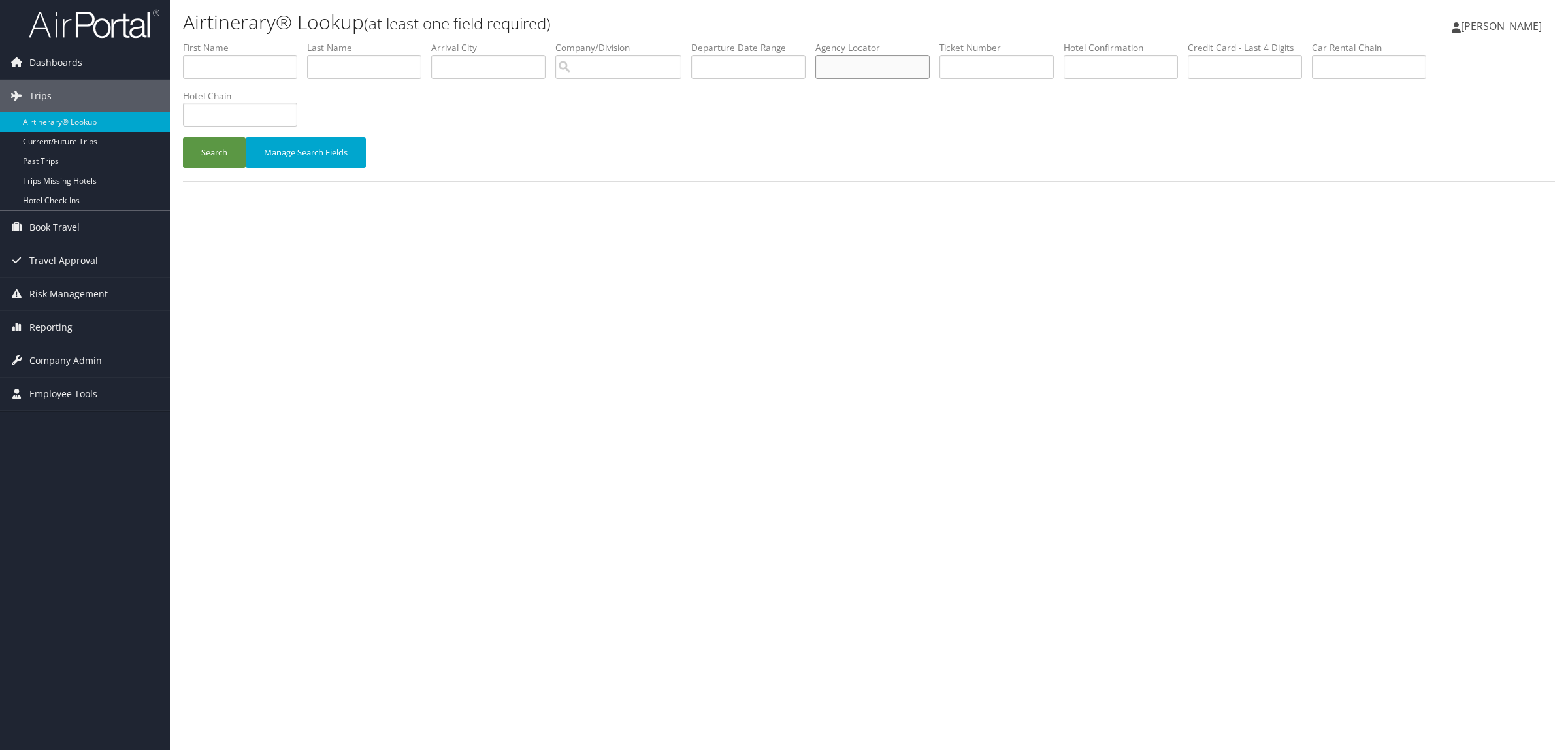
paste input "DNH0F4"
click at [207, 160] on button "Search" at bounding box center [214, 152] width 63 height 31
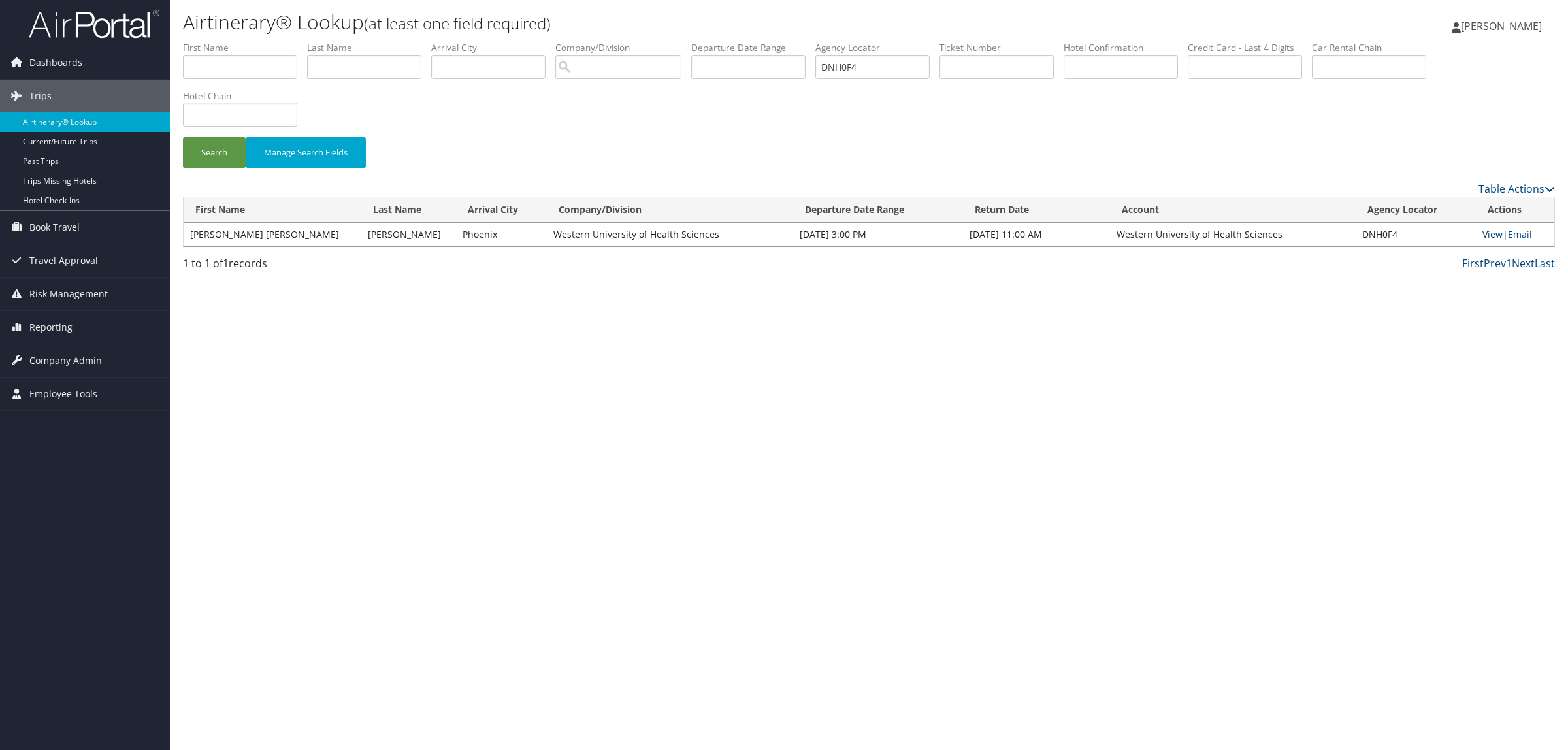
click at [1486, 233] on link "View" at bounding box center [1492, 234] width 20 height 12
drag, startPoint x: 892, startPoint y: 67, endPoint x: 788, endPoint y: 76, distance: 104.4
click at [788, 41] on ul "First Name Last Name Departure City Arrival City Company/Division Airport/City …" at bounding box center [868, 41] width 1372 height 0
paste input "PHWF"
drag, startPoint x: 220, startPoint y: 144, endPoint x: 372, endPoint y: 19, distance: 196.8
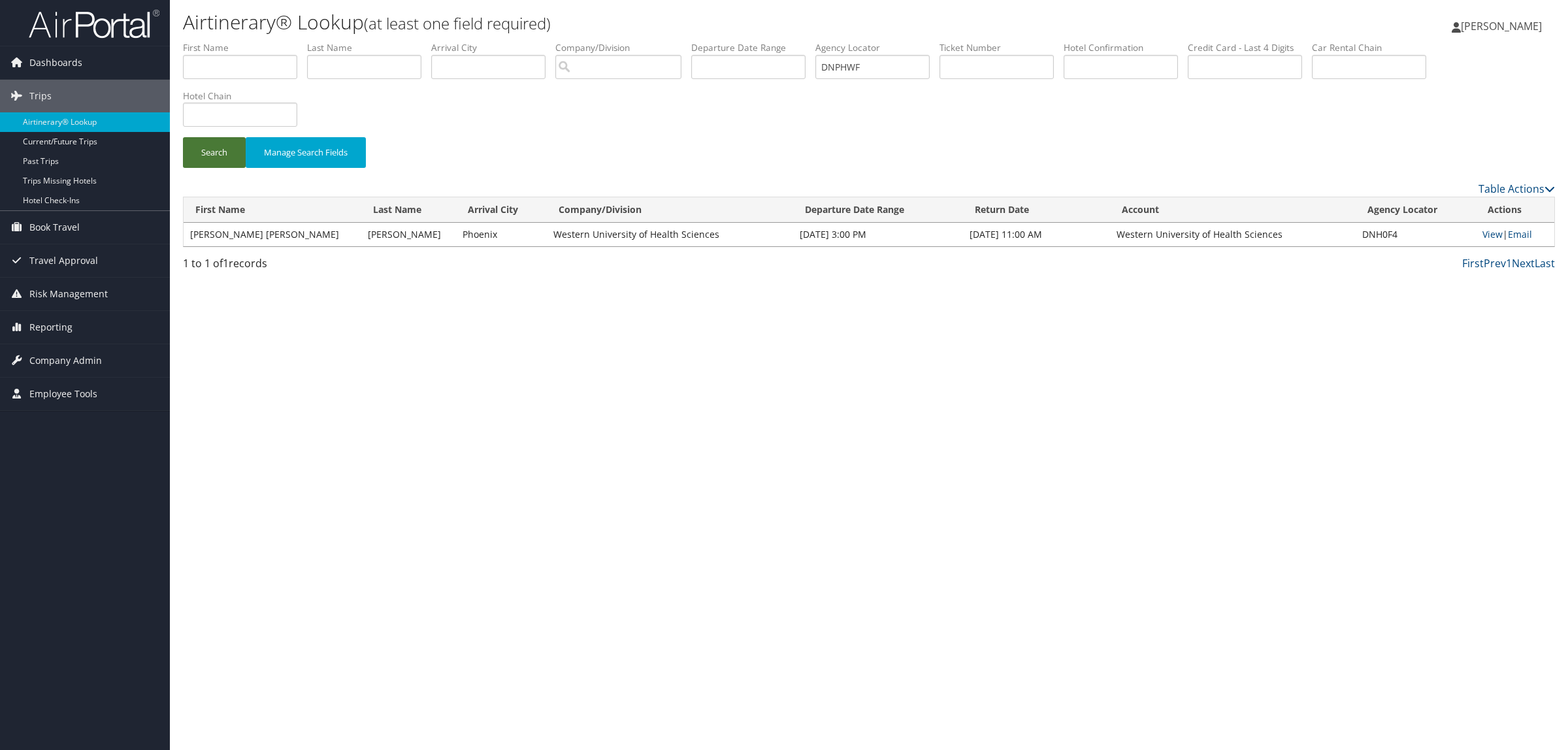
click at [220, 144] on button "Search" at bounding box center [214, 152] width 63 height 31
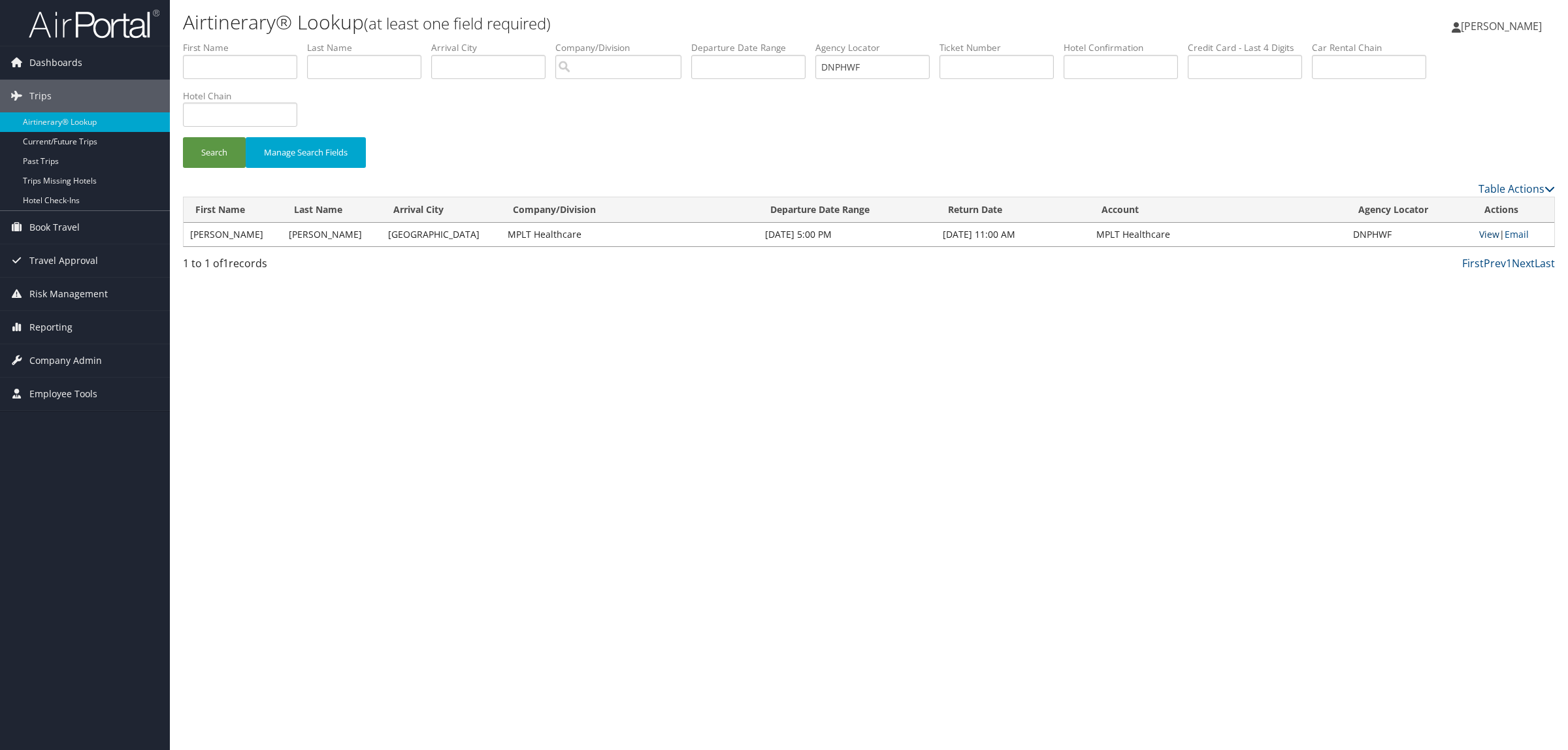
click at [1488, 235] on link "View" at bounding box center [1489, 234] width 20 height 12
drag, startPoint x: 895, startPoint y: 60, endPoint x: 807, endPoint y: 64, distance: 88.1
click at [807, 41] on ul "First Name Last Name Departure City Arrival City Company/Division Airport/City …" at bounding box center [868, 41] width 1372 height 0
paste input "BVR1"
click at [209, 144] on button "Search" at bounding box center [214, 152] width 63 height 31
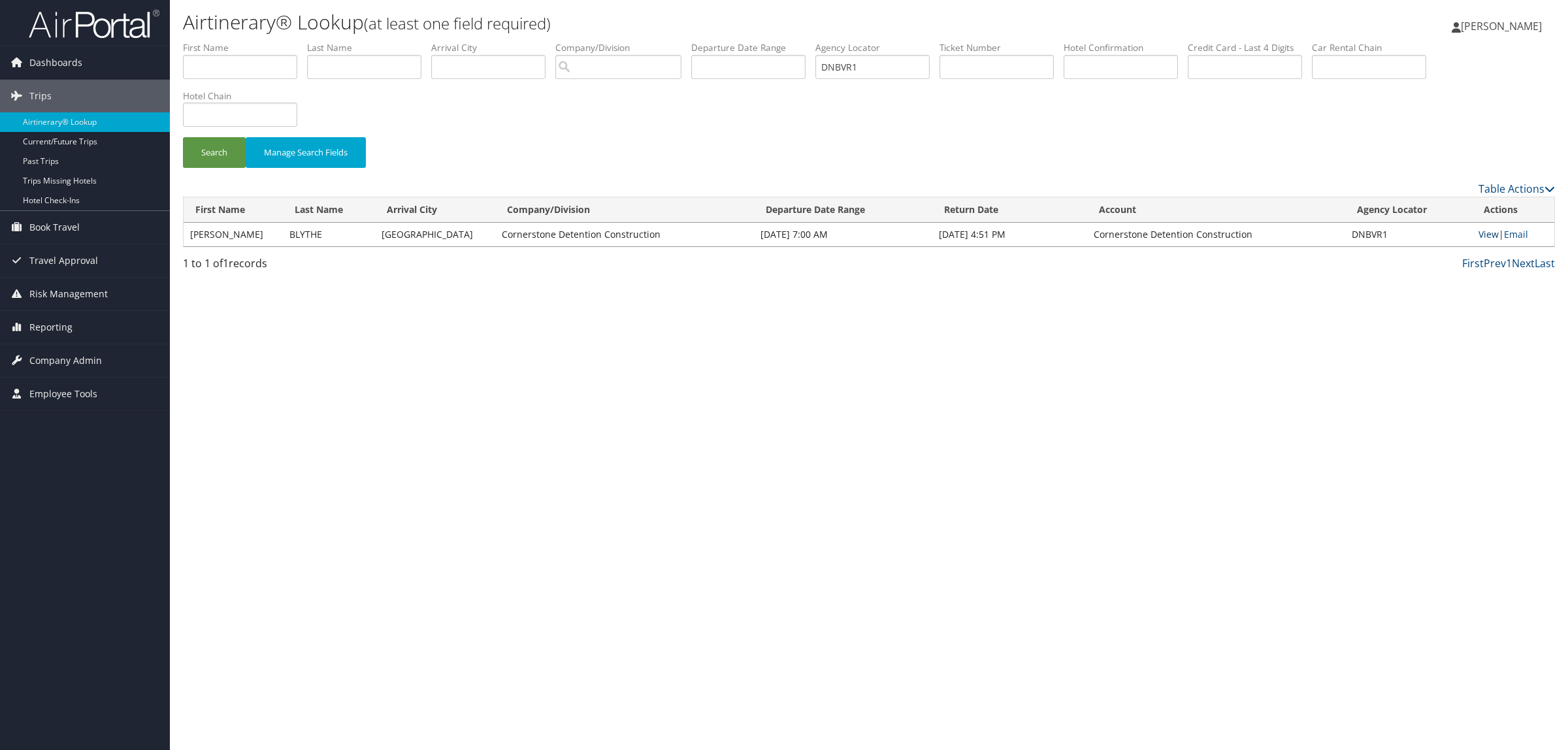
click at [1479, 230] on link "View" at bounding box center [1488, 234] width 20 height 12
drag, startPoint x: 889, startPoint y: 76, endPoint x: 707, endPoint y: 99, distance: 183.4
click at [745, 41] on ul "First Name Last Name Departure City Arrival City Company/Division Airport/City …" at bounding box center [868, 41] width 1372 height 0
paste input "HPFCL"
click at [233, 148] on button "Search" at bounding box center [214, 152] width 63 height 31
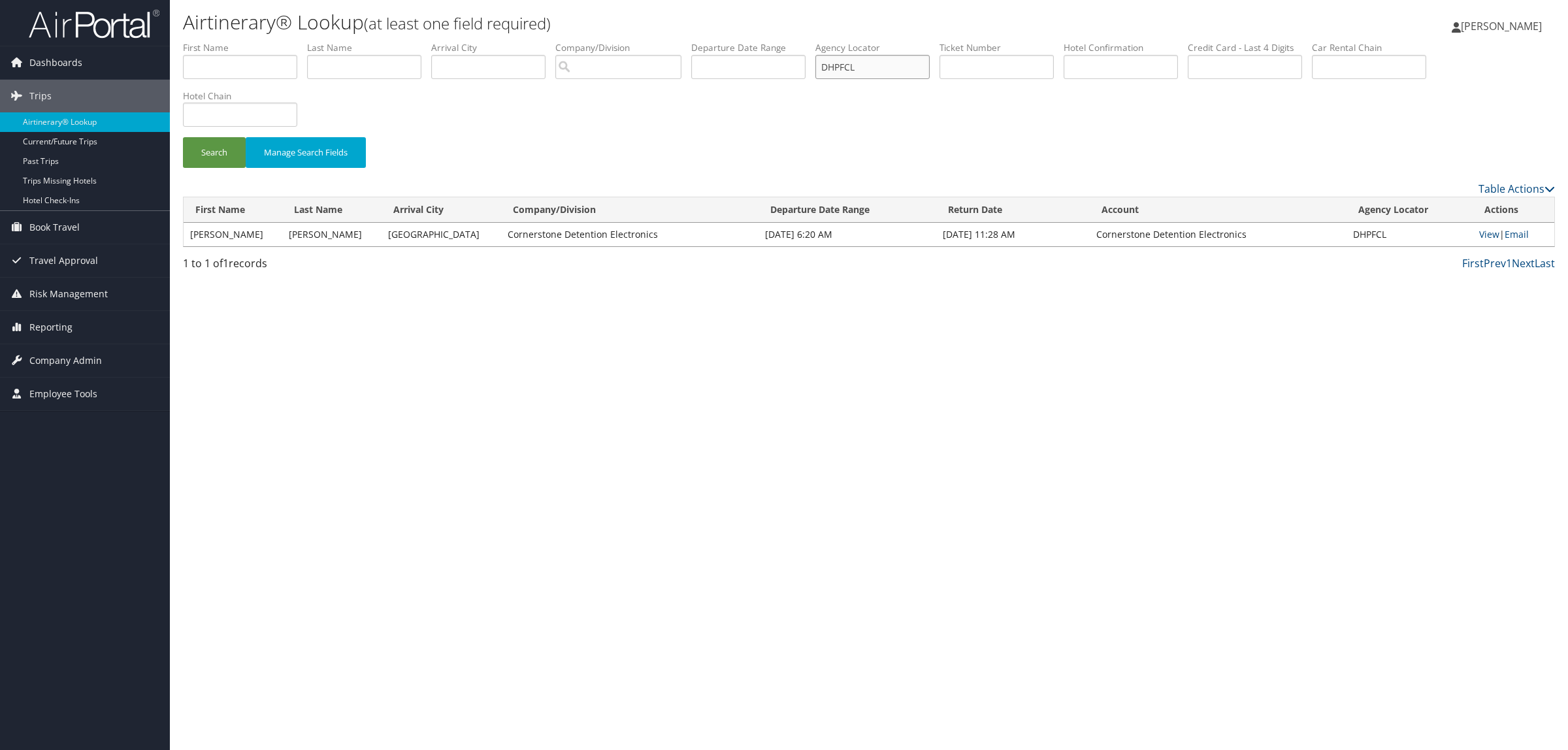
drag, startPoint x: 898, startPoint y: 68, endPoint x: 684, endPoint y: 68, distance: 214.0
click at [698, 41] on ul "First Name Last Name Departure City Arrival City Company/Division Airport/City …" at bounding box center [868, 41] width 1372 height 0
paste input "93NSZ"
click at [223, 152] on button "Search" at bounding box center [214, 152] width 63 height 31
drag, startPoint x: 907, startPoint y: 70, endPoint x: 580, endPoint y: 101, distance: 328.5
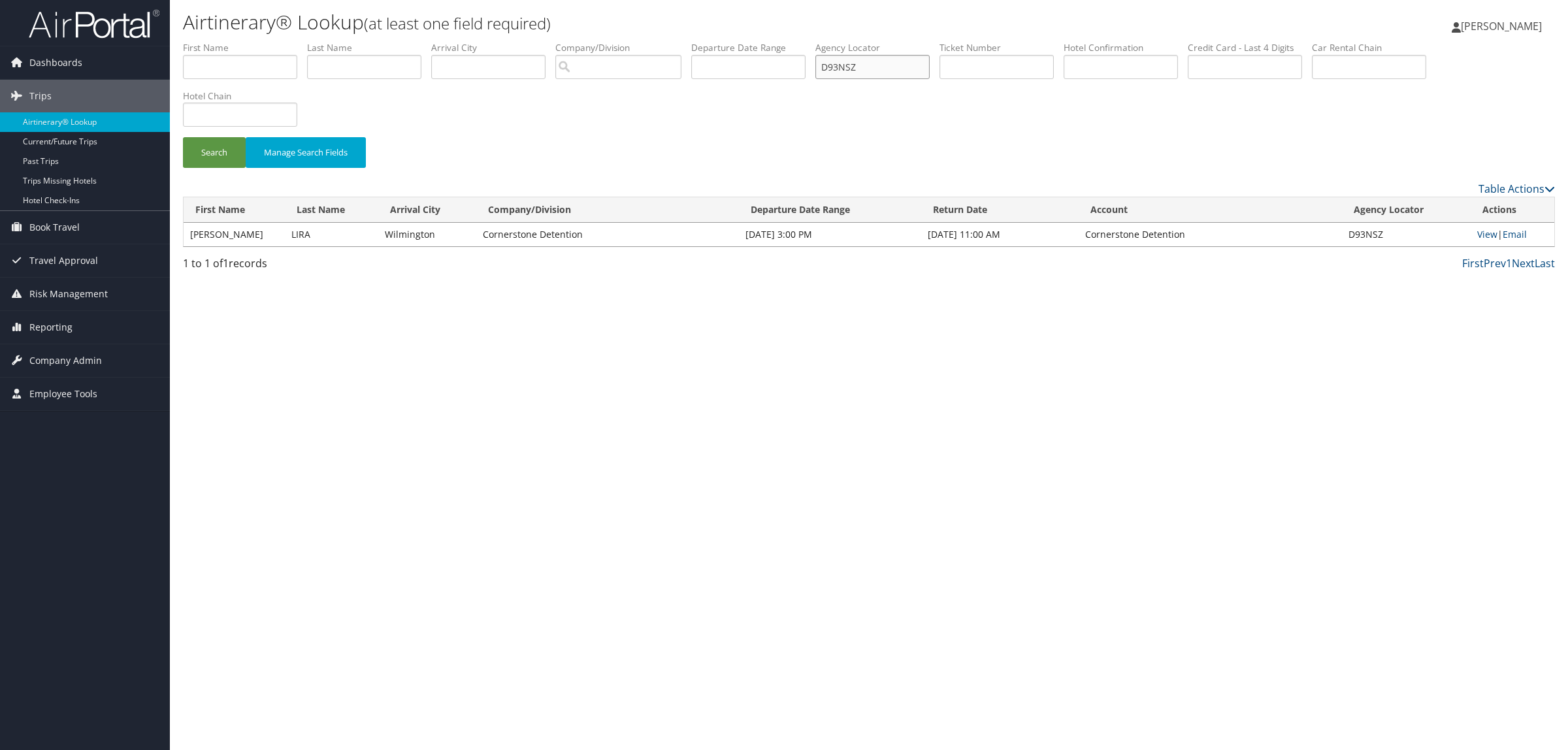
click at [580, 100] on form "First Name Last Name Departure City Arrival City Company/Division Airport/City …" at bounding box center [868, 110] width 1372 height 140
paste input "CJPR70"
type input "CJPR70"
click at [223, 155] on button "Search" at bounding box center [214, 152] width 63 height 31
click at [1484, 230] on link "View" at bounding box center [1488, 234] width 20 height 12
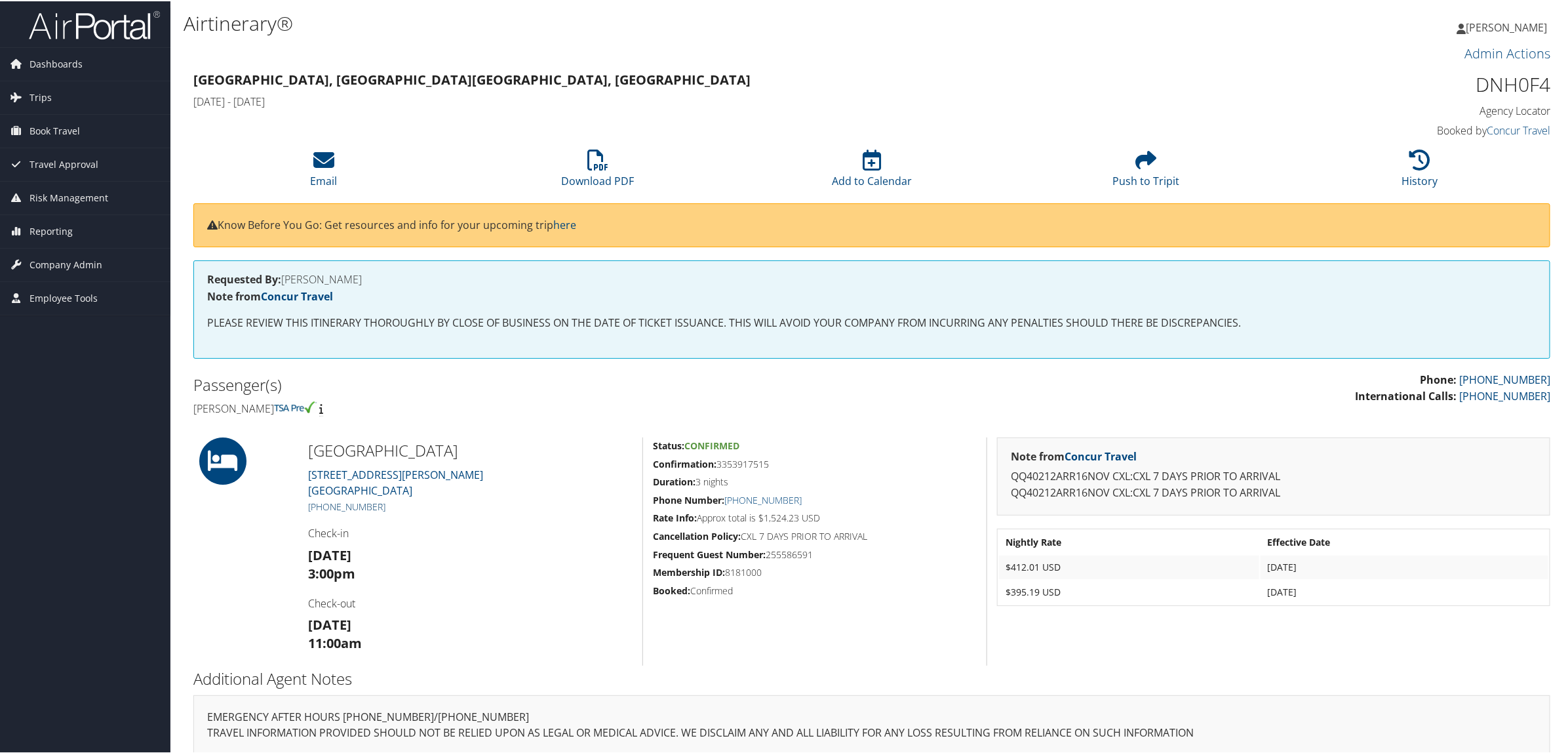
drag, startPoint x: 391, startPoint y: 500, endPoint x: 321, endPoint y: 500, distance: 70.0
click at [321, 500] on h5 "+1 (480) 991-9000" at bounding box center [470, 505] width 325 height 13
copy link "(480) 991-9000"
drag, startPoint x: 718, startPoint y: 468, endPoint x: 770, endPoint y: 468, distance: 52.0
click at [770, 468] on h5 "Confirmation: 3353917515" at bounding box center [814, 462] width 324 height 13
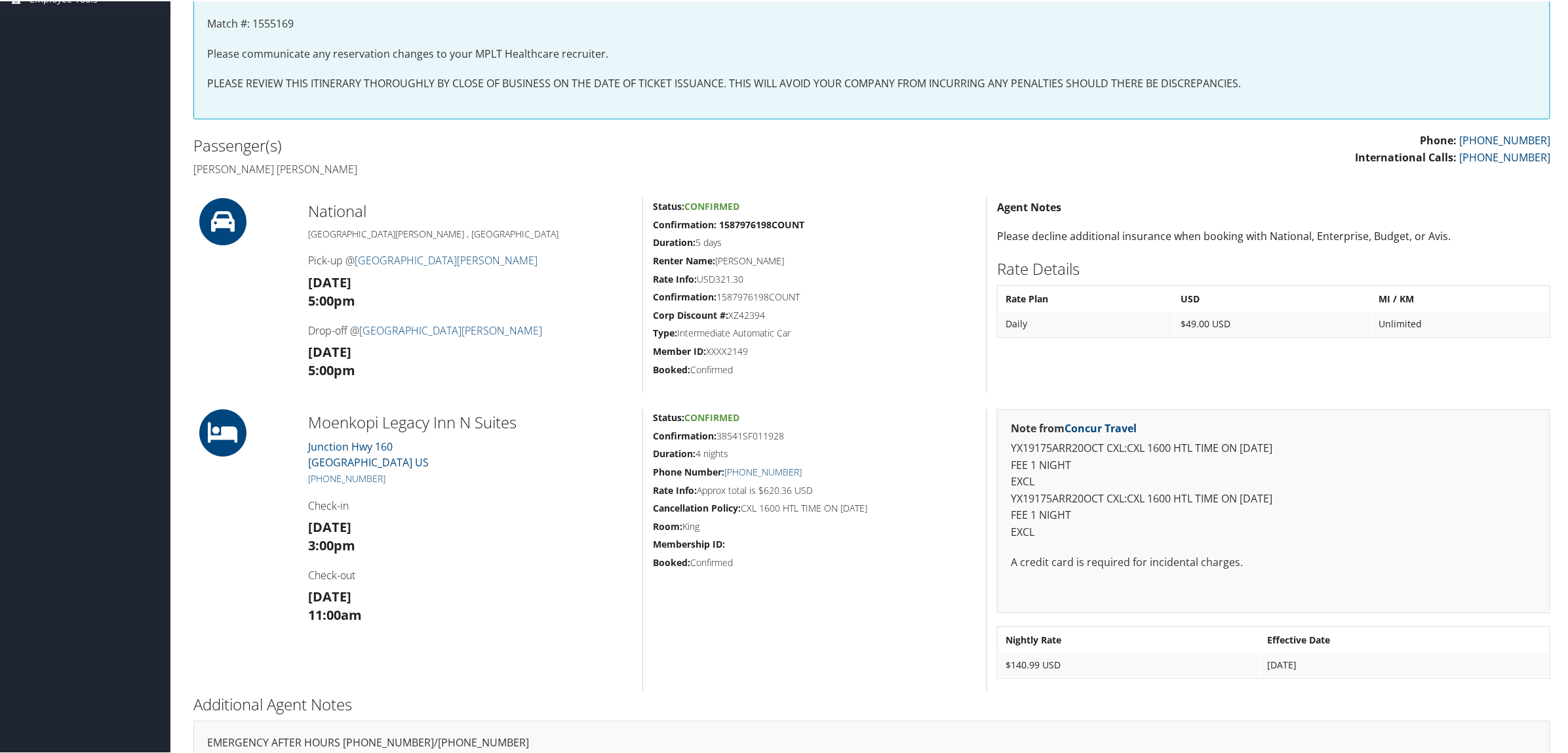
scroll to position [327, 0]
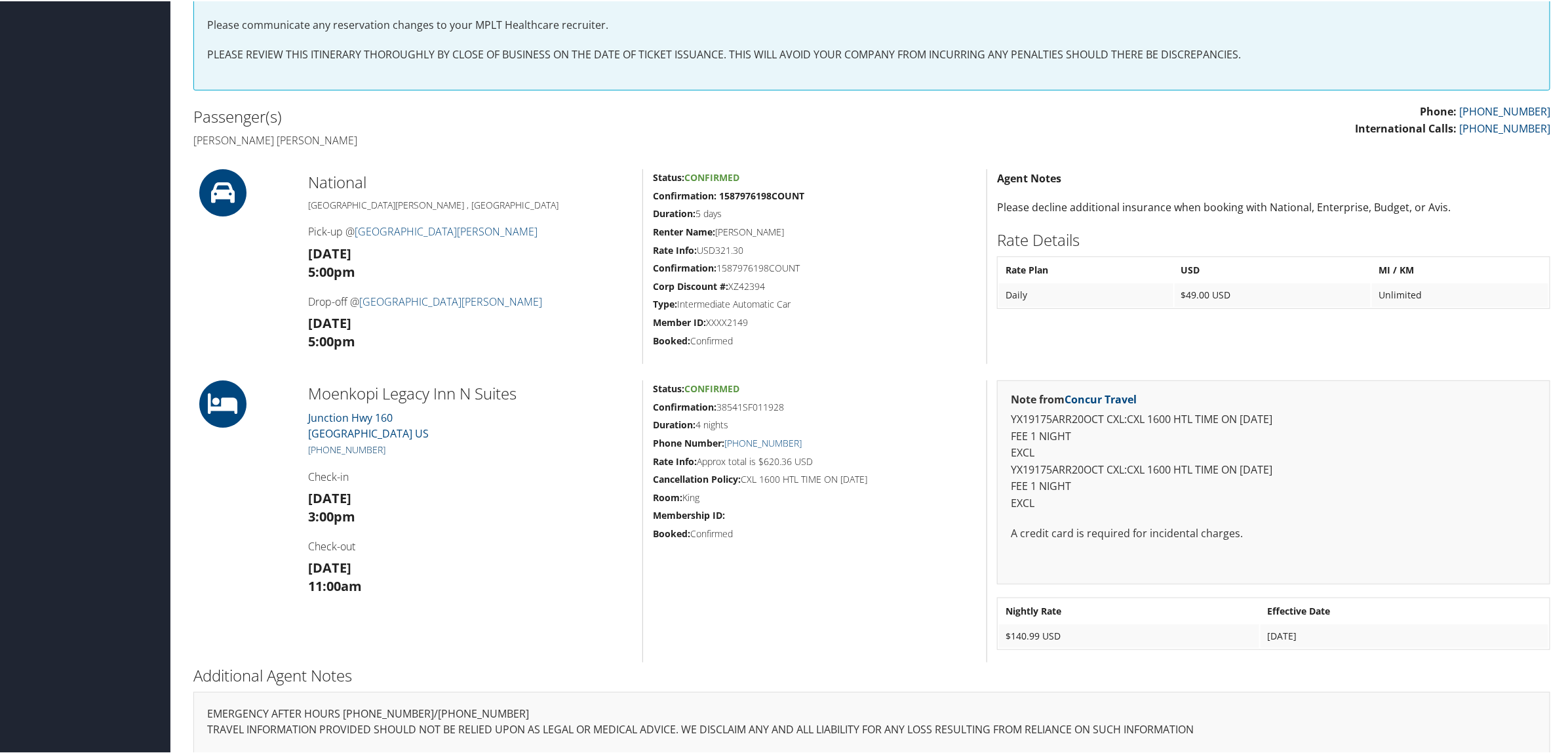
drag, startPoint x: 387, startPoint y: 447, endPoint x: 322, endPoint y: 447, distance: 65.0
click at [322, 447] on h5 "[PHONE_NUMBER]" at bounding box center [470, 448] width 325 height 13
copy link "928) 283-4500"
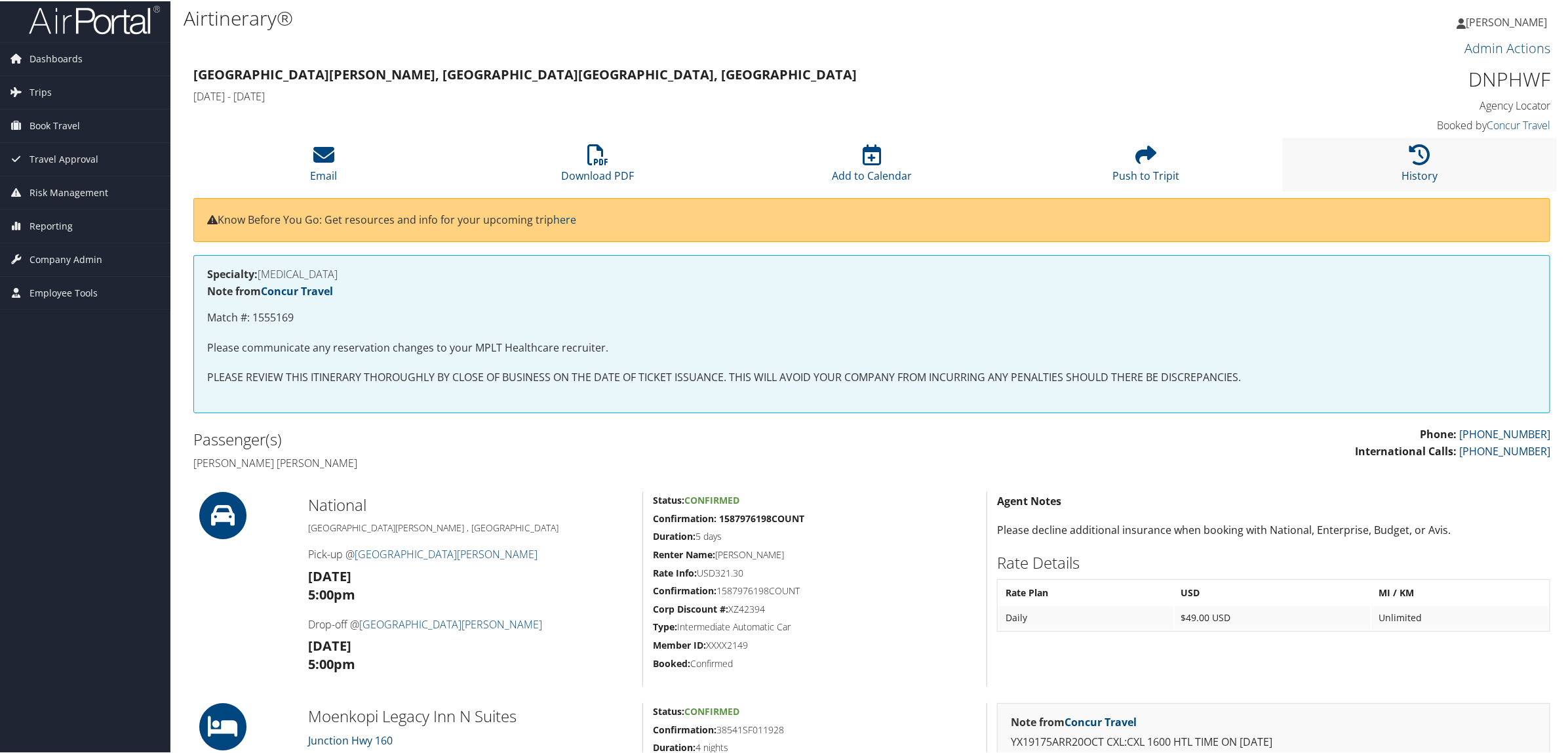
scroll to position [0, 0]
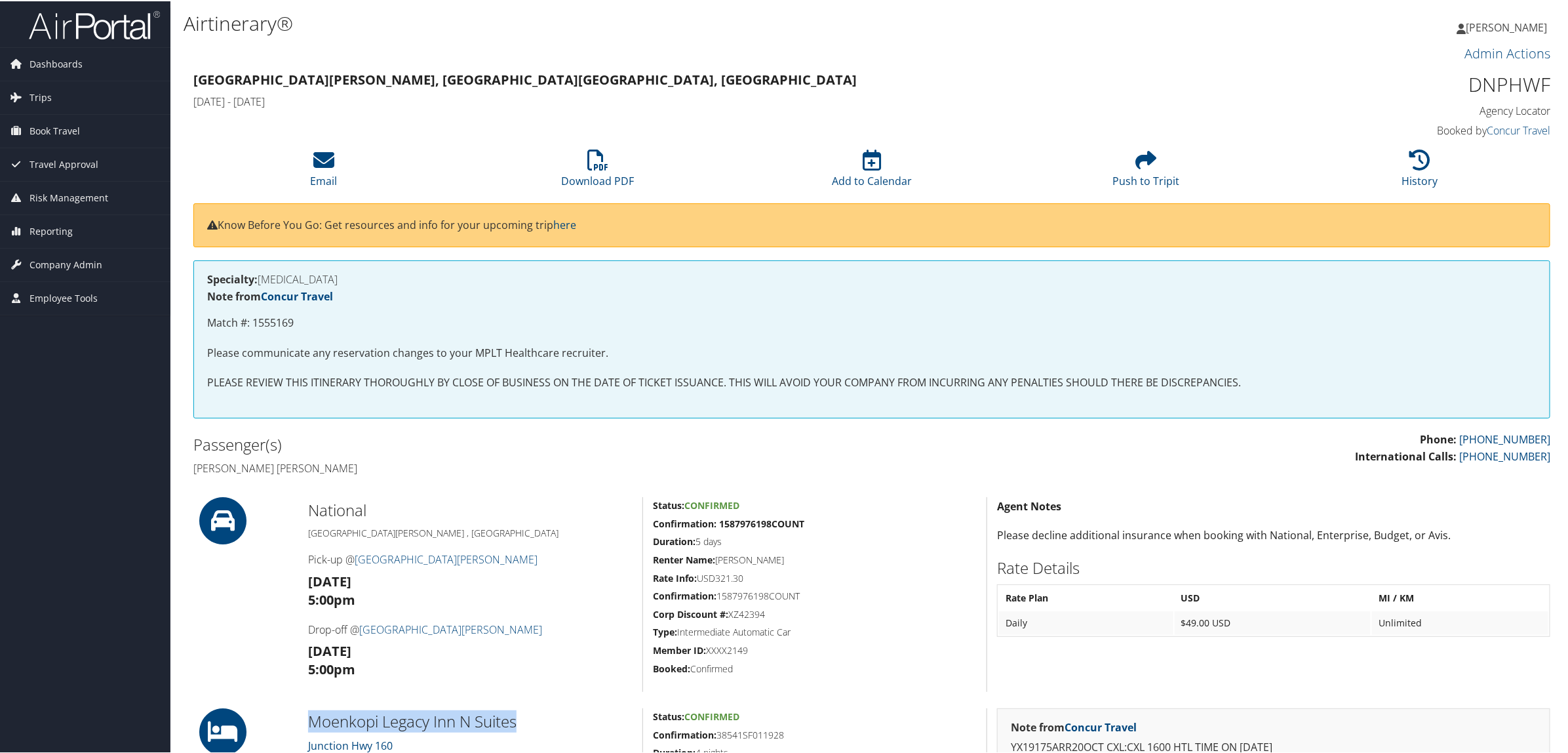
drag, startPoint x: 301, startPoint y: 718, endPoint x: 525, endPoint y: 716, distance: 224.0
copy h2 "Moenkopi Legacy Inn N Suites"
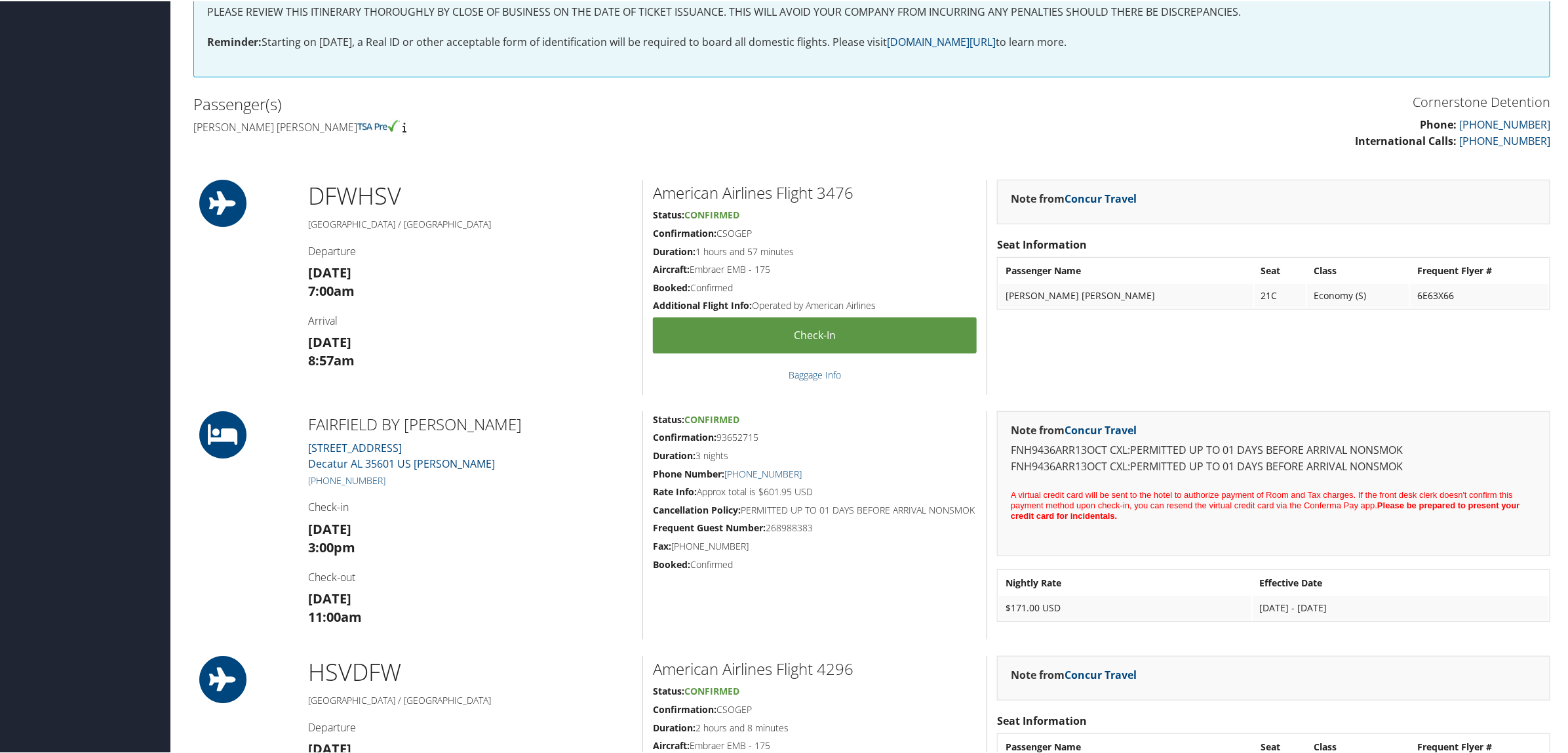
scroll to position [333, 0]
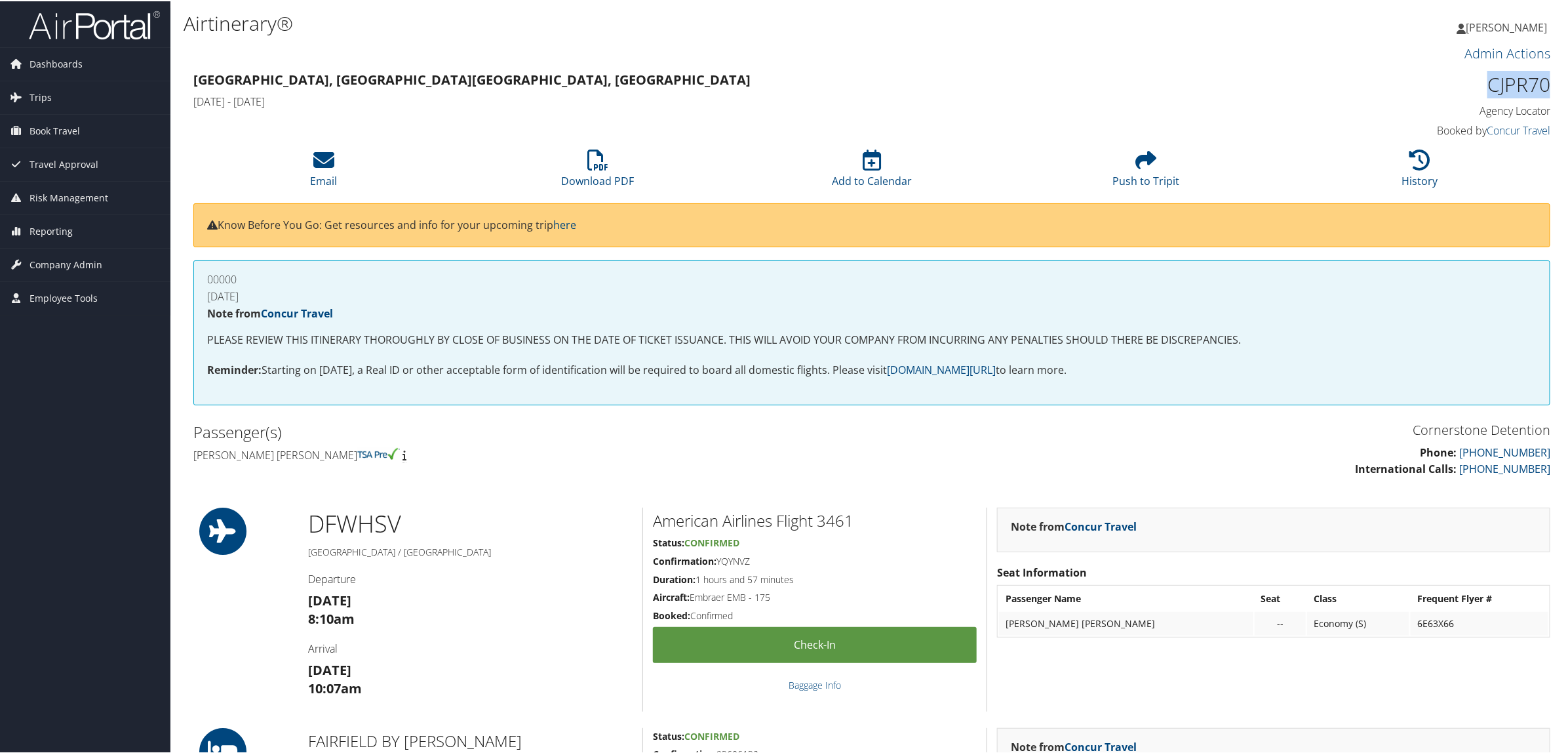
drag, startPoint x: 1479, startPoint y: 80, endPoint x: 1545, endPoint y: 84, distance: 66.1
click at [1545, 84] on div "CJPR70 Agency Locator Agency Locator CJPR70 Booked by Concur Travel Booked by C…" at bounding box center [1388, 104] width 344 height 75
copy h1 "CJPR70"
